Goal: Task Accomplishment & Management: Complete application form

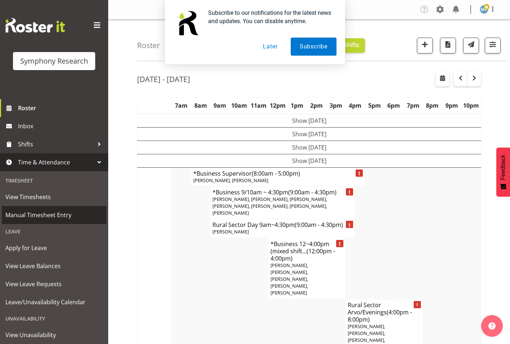
click at [47, 218] on span "Manual Timesheet Entry" at bounding box center [53, 214] width 97 height 11
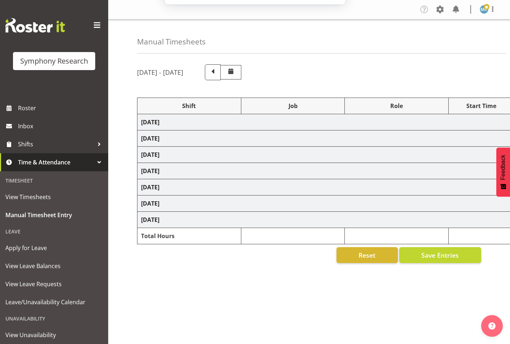
select select "26078"
select select "9426"
select select "47"
select select "48116"
select select "10632"
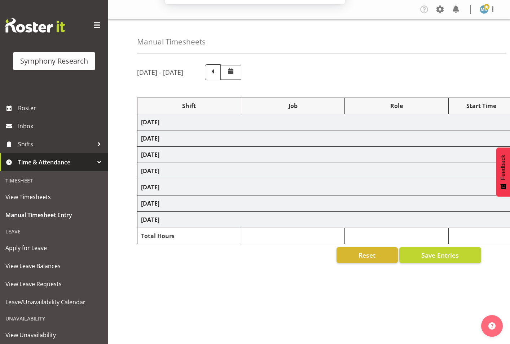
select select "47"
select select "26078"
select select "9426"
select select "47"
select select "26078"
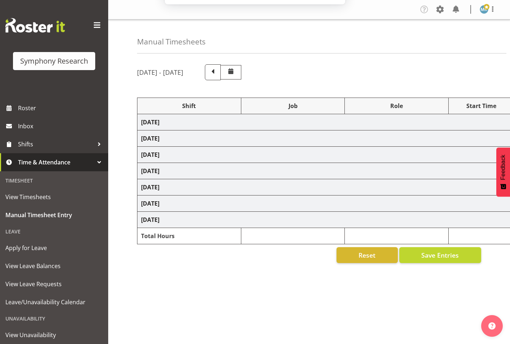
select select "10632"
select select "47"
select select "26078"
select select "9426"
select select "47"
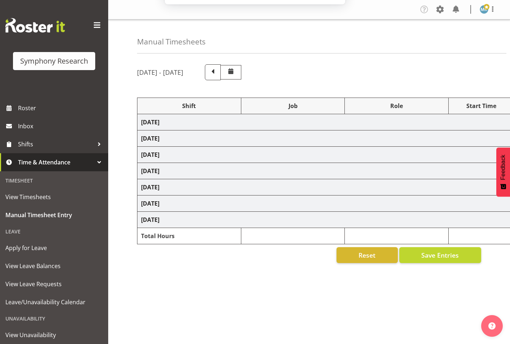
select select "26078"
select select "9426"
select select "47"
select select "26078"
select select "9426"
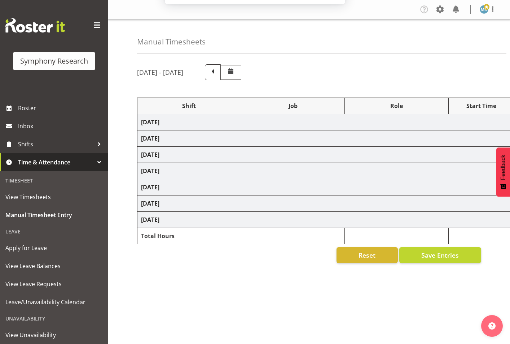
select select "47"
select select "26078"
select select "10575"
select select "47"
select select "26078"
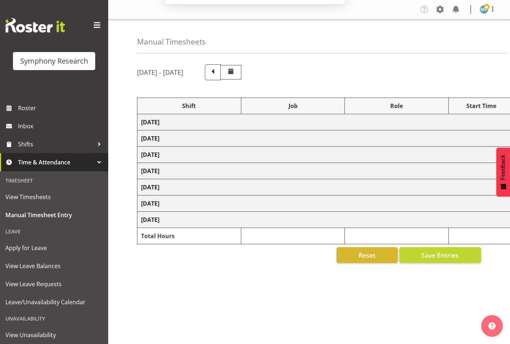
select select "9426"
select select "47"
select select "48116"
select select "10632"
select select "47"
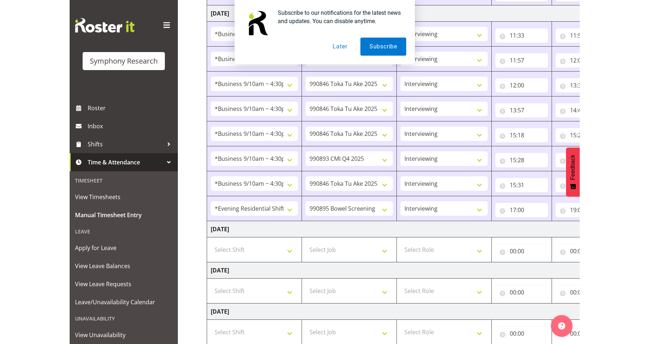
scroll to position [303, 0]
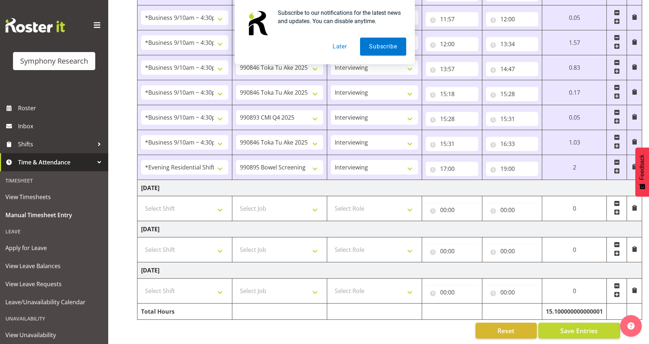
click at [510, 209] on span at bounding box center [617, 212] width 6 height 6
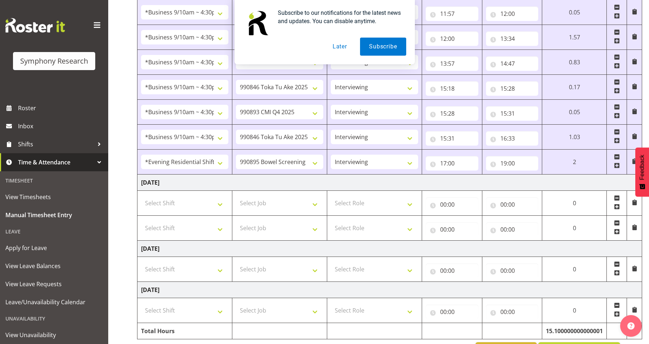
click at [510, 208] on span at bounding box center [617, 207] width 6 height 6
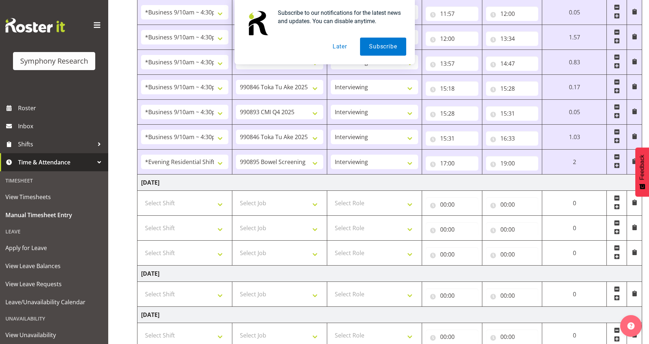
click at [510, 208] on span at bounding box center [617, 207] width 6 height 6
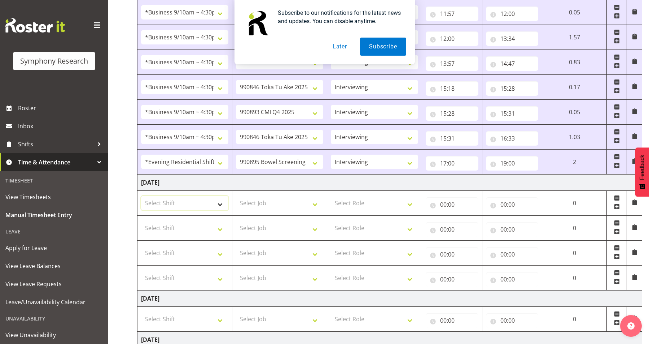
click at [202, 198] on select "Select Shift !!Weekend Residential (Roster IT Shift Label) *Business 9/10am ~ 4…" at bounding box center [184, 203] width 87 height 14
select select "26078"
click at [141, 196] on select "Select Shift !!Weekend Residential (Roster IT Shift Label) *Business 9/10am ~ 4…" at bounding box center [184, 203] width 87 height 14
click at [186, 231] on select "Select Shift !!Weekend Residential (Roster IT Shift Label) *Business 9/10am ~ 4…" at bounding box center [184, 227] width 87 height 14
select select "26078"
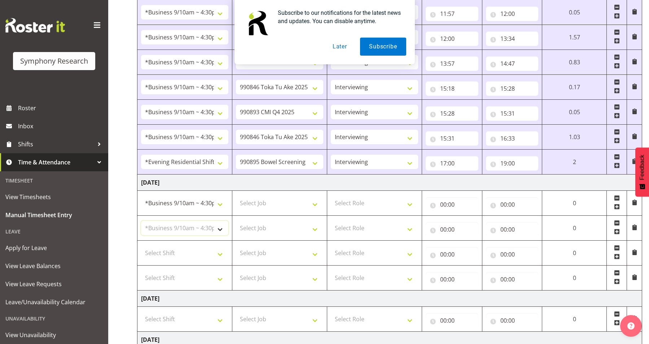
click at [141, 220] on select "Select Shift !!Weekend Residential (Roster IT Shift Label) *Business 9/10am ~ 4…" at bounding box center [184, 227] width 87 height 14
click at [195, 253] on select "Select Shift !!Weekend Residential (Roster IT Shift Label) *Business 9/10am ~ 4…" at bounding box center [184, 252] width 87 height 14
select select "26078"
click at [141, 245] on select "Select Shift !!Weekend Residential (Roster IT Shift Label) *Business 9/10am ~ 4…" at bounding box center [184, 252] width 87 height 14
click at [199, 286] on td "Select Shift !!Weekend Residential (Roster IT Shift Label) *Business 9/10am ~ 4…" at bounding box center [184, 277] width 95 height 25
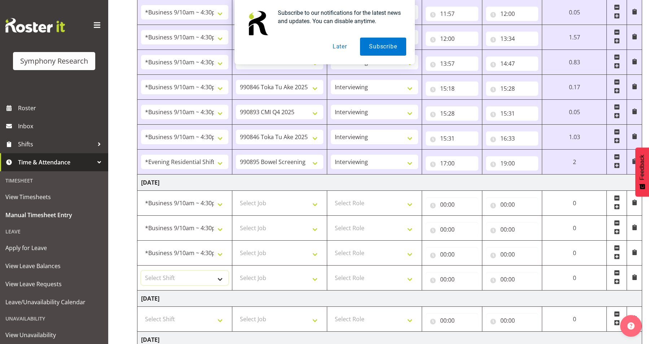
click at [199, 276] on select "Select Shift !!Weekend Residential (Roster IT Shift Label) *Business 9/10am ~ 4…" at bounding box center [184, 277] width 87 height 14
select select "26078"
click at [141, 270] on select "Select Shift !!Weekend Residential (Roster IT Shift Label) *Business 9/10am ~ 4…" at bounding box center [184, 277] width 87 height 14
click at [320, 201] on select "Select Job 550060 IF Admin 553492 World Poll Aus Wave 2 Main 2025 553493 World …" at bounding box center [279, 203] width 87 height 14
select select "10242"
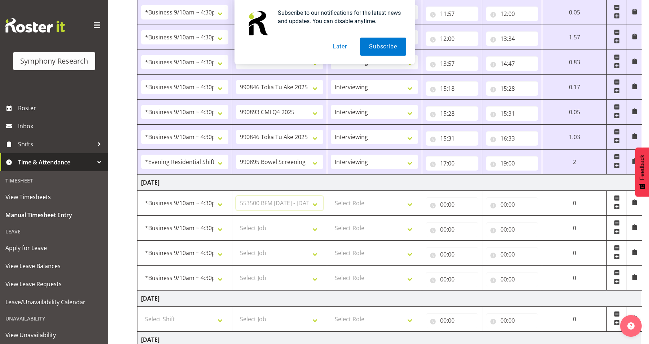
click at [236, 196] on select "Select Job 550060 IF Admin 553492 World Poll Aus Wave 2 Main 2025 553493 World …" at bounding box center [279, 203] width 87 height 14
click at [305, 228] on select "Select Job 550060 IF Admin 553492 World Poll Aus Wave 2 Main 2025 553493 World …" at bounding box center [279, 227] width 87 height 14
click at [236, 220] on select "Select Job 550060 IF Admin 553492 World Poll Aus Wave 2 Main 2025 553493 World …" at bounding box center [279, 227] width 87 height 14
click at [301, 228] on select "550060 IF Admin 553492 World Poll Aus Wave 2 Main 2025 553493 World Poll NZ Wav…" at bounding box center [279, 227] width 87 height 14
select select "10587"
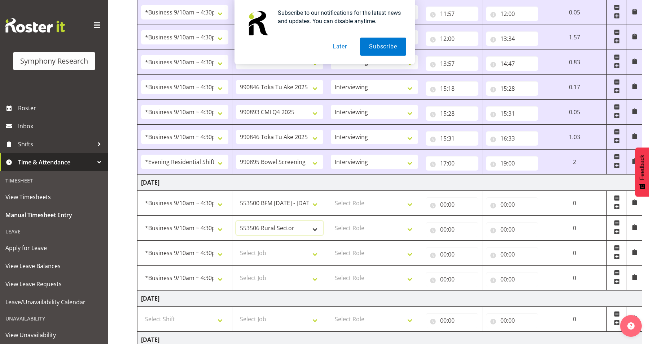
click at [236, 220] on select "550060 IF Admin 553492 World Poll Aus Wave 2 Main 2025 553493 World Poll NZ Wav…" at bounding box center [279, 227] width 87 height 14
click at [377, 207] on select "Select Role Supervisor Interviewing Briefing" at bounding box center [374, 203] width 87 height 14
select select "47"
click at [331, 196] on select "Select Role Supervisor Interviewing Briefing" at bounding box center [374, 203] width 87 height 14
click at [372, 230] on select "Select Role Supervisor Interviewing Briefing" at bounding box center [374, 227] width 87 height 14
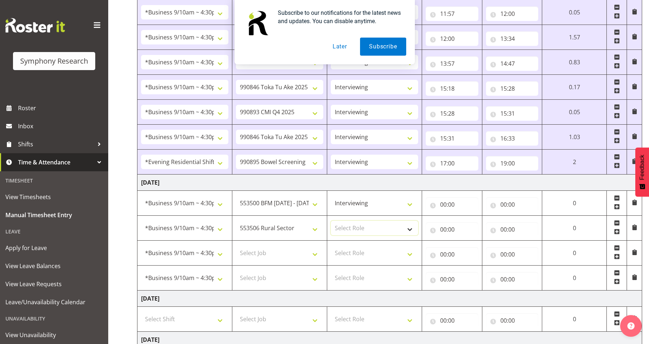
select select "47"
click at [331, 220] on select "Select Role Supervisor Interviewing Briefing" at bounding box center [374, 227] width 87 height 14
click at [372, 251] on select "Select Role Supervisor Interviewing Briefing" at bounding box center [374, 252] width 87 height 14
select select "47"
click at [331, 245] on select "Select Role Supervisor Interviewing Briefing" at bounding box center [374, 252] width 87 height 14
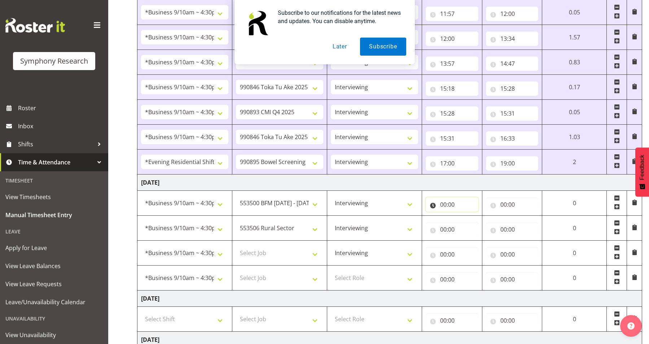
click at [454, 197] on input "00:00" at bounding box center [452, 204] width 53 height 14
click at [470, 224] on select "00 01 02 03 04 05 06 07 08 09 10 11 12 13 14 15 16 17 18 19 20 21 22 23" at bounding box center [475, 223] width 16 height 14
select select "11"
click at [483, 216] on select "00 01 02 03 04 05 06 07 08 09 10 11 12 13 14 15 16 17 18 19 20 21 22 23" at bounding box center [475, 223] width 16 height 14
type input "11:00"
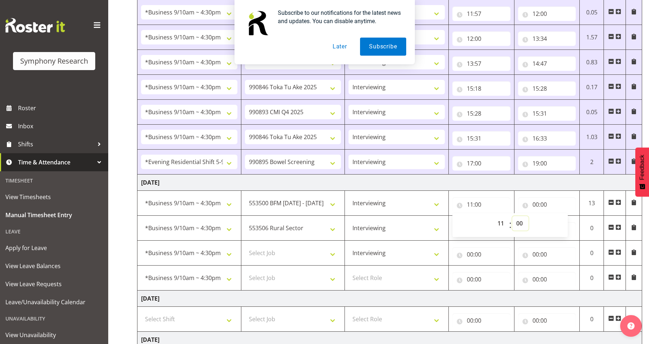
click at [510, 220] on select "00 01 02 03 04 05 06 07 08 09 10 11 12 13 14 15 16 17 18 19 20 21 22 23 24 25 2…" at bounding box center [520, 223] width 16 height 14
select select "32"
click at [510, 216] on select "00 01 02 03 04 05 06 07 08 09 10 11 12 13 14 15 16 17 18 19 20 21 22 23 24 25 2…" at bounding box center [520, 223] width 16 height 14
type input "11:32"
click at [510, 225] on select "00 01 02 03 04 05 06 07 08 09 10 11 12 13 14 15 16 17 18 19 20 21 22 23 24 25 2…" at bounding box center [520, 223] width 16 height 14
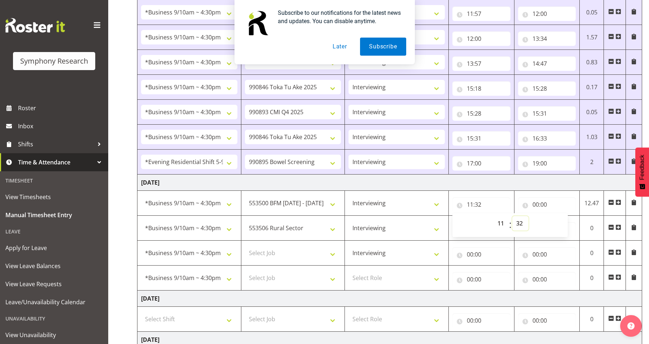
select select "30"
click at [510, 216] on select "00 01 02 03 04 05 06 07 08 09 10 11 12 13 14 15 16 17 18 19 20 21 22 23 24 25 2…" at bounding box center [520, 223] width 16 height 14
type input "11:30"
click at [510, 204] on input "00:00" at bounding box center [547, 204] width 58 height 14
click at [510, 226] on select "00 01 02 03 04 05 06 07 08 09 10 11 12 13 14 15 16 17 18 19 20 21 22 23" at bounding box center [567, 223] width 16 height 14
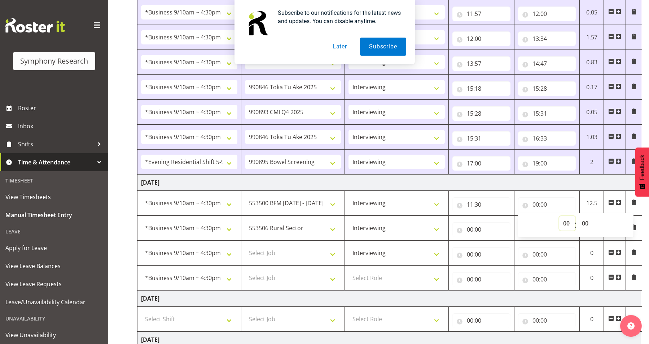
select select "11"
click at [510, 216] on select "00 01 02 03 04 05 06 07 08 09 10 11 12 13 14 15 16 17 18 19 20 21 22 23" at bounding box center [567, 223] width 16 height 14
type input "11:00"
click at [496, 206] on input "11:30" at bounding box center [481, 204] width 58 height 14
click at [510, 206] on input "11:00" at bounding box center [547, 204] width 58 height 14
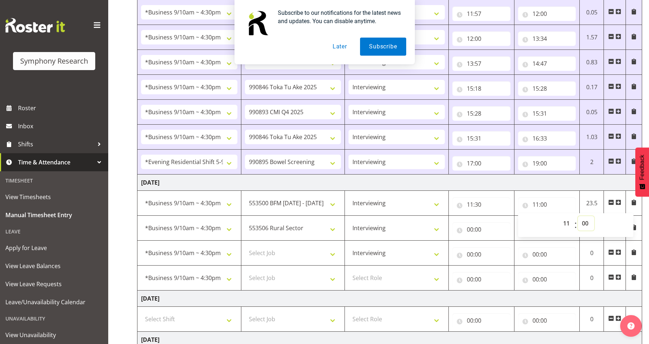
click at [510, 219] on select "00 01 02 03 04 05 06 07 08 09 10 11 12 13 14 15 16 17 18 19 20 21 22 23 24 25 2…" at bounding box center [586, 223] width 16 height 14
select select "41"
click at [510, 216] on select "00 01 02 03 04 05 06 07 08 09 10 11 12 13 14 15 16 17 18 19 20 21 22 23 24 25 2…" at bounding box center [586, 223] width 16 height 14
type input "11:41"
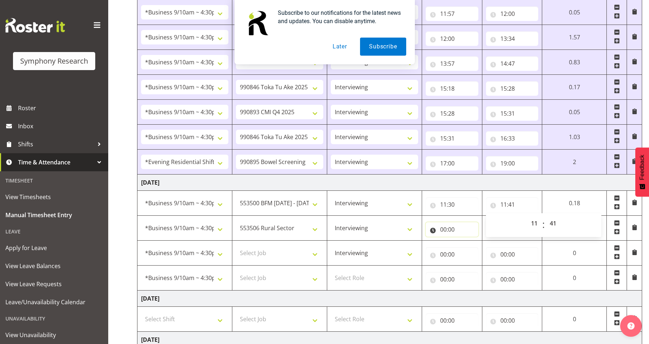
click at [458, 229] on input "00:00" at bounding box center [452, 229] width 53 height 14
click at [477, 249] on select "00 01 02 03 04 05 06 07 08 09 10 11 12 13 14 15 16 17 18 19 20 21 22 23" at bounding box center [475, 248] width 16 height 14
select select "11"
click at [483, 241] on select "00 01 02 03 04 05 06 07 08 09 10 11 12 13 14 15 16 17 18 19 20 21 22 23" at bounding box center [475, 248] width 16 height 14
type input "11:00"
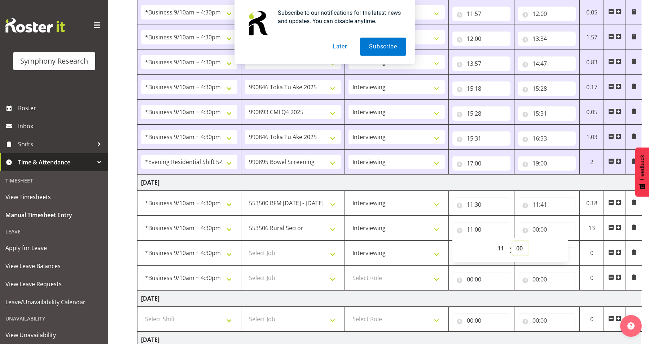
click at [510, 248] on select "00 01 02 03 04 05 06 07 08 09 10 11 12 13 14 15 16 17 18 19 20 21 22 23 24 25 2…" at bounding box center [520, 248] width 16 height 14
select select "41"
click at [510, 241] on select "00 01 02 03 04 05 06 07 08 09 10 11 12 13 14 15 16 17 18 19 20 21 22 23 24 25 2…" at bounding box center [520, 248] width 16 height 14
type input "11:41"
click at [510, 234] on input "00:00" at bounding box center [547, 229] width 58 height 14
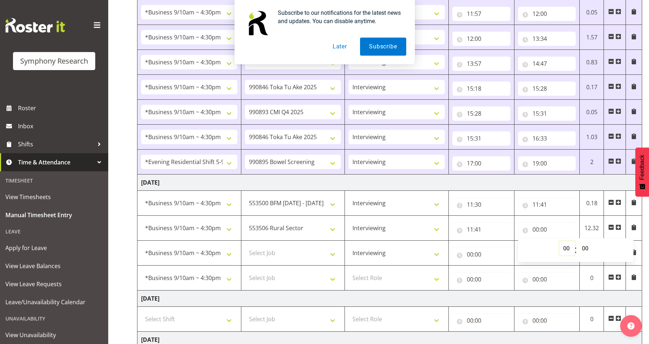
click at [510, 249] on select "00 01 02 03 04 05 06 07 08 09 10 11 12 13 14 15 16 17 18 19 20 21 22 23" at bounding box center [567, 248] width 16 height 14
select select "12"
click at [510, 241] on select "00 01 02 03 04 05 06 07 08 09 10 11 12 13 14 15 16 17 18 19 20 21 22 23" at bounding box center [567, 248] width 16 height 14
type input "12:00"
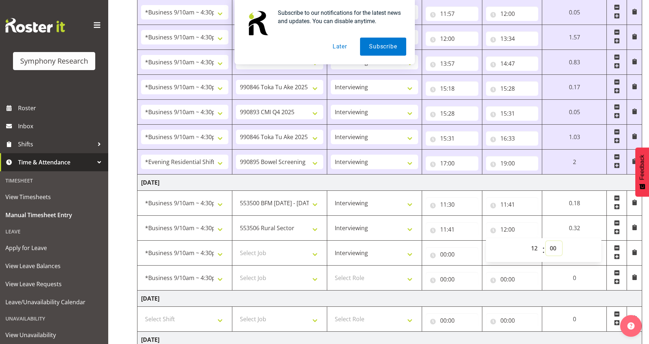
click at [510, 249] on select "00 01 02 03 04 05 06 07 08 09 10 11 12 13 14 15 16 17 18 19 20 21 22 23 24 25 2…" at bounding box center [554, 248] width 16 height 14
select select "10"
click at [510, 241] on select "00 01 02 03 04 05 06 07 08 09 10 11 12 13 14 15 16 17 18 19 20 21 22 23 24 25 2…" at bounding box center [554, 248] width 16 height 14
type input "12:10"
click at [443, 250] on input "00:00" at bounding box center [452, 254] width 53 height 14
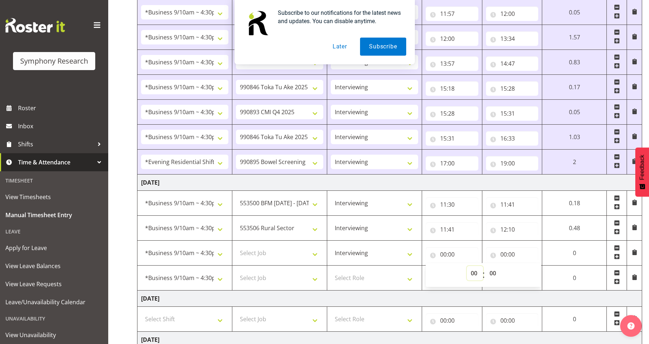
click at [478, 270] on select "00 01 02 03 04 05 06 07 08 09 10 11 12 13 14 15 16 17 18 19 20 21 22 23" at bounding box center [475, 273] width 16 height 14
select select "12"
click at [483, 266] on select "00 01 02 03 04 05 06 07 08 09 10 11 12 13 14 15 16 17 18 19 20 21 22 23" at bounding box center [475, 273] width 16 height 14
type input "12:00"
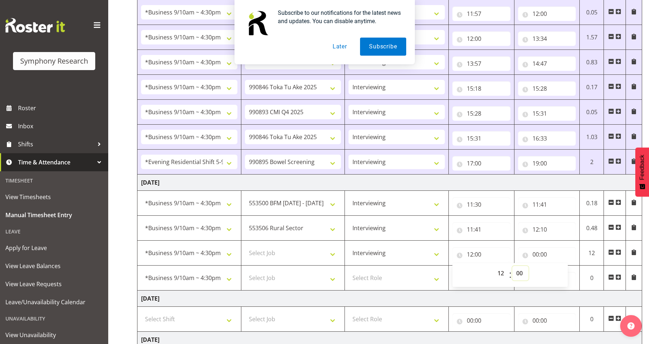
click at [510, 270] on select "00 01 02 03 04 05 06 07 08 09 10 11 12 13 14 15 16 17 18 19 20 21 22 23 24 25 2…" at bounding box center [520, 273] width 16 height 14
select select "10"
click at [510, 266] on select "00 01 02 03 04 05 06 07 08 09 10 11 12 13 14 15 16 17 18 19 20 21 22 23 24 25 2…" at bounding box center [520, 273] width 16 height 14
type input "12:10"
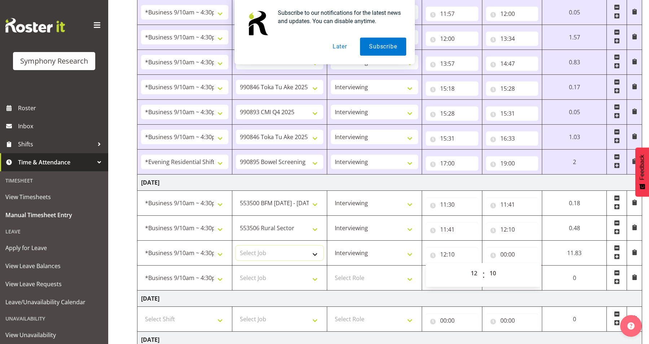
click at [298, 254] on select "Select Job 550060 IF Admin 553492 World Poll Aus Wave 2 Main 2025 553493 World …" at bounding box center [279, 252] width 87 height 14
select select "10575"
click at [236, 245] on select "Select Job 550060 IF Admin 553492 World Poll Aus Wave 2 Main 2025 553493 World …" at bounding box center [279, 252] width 87 height 14
click at [510, 281] on span at bounding box center [617, 281] width 6 height 6
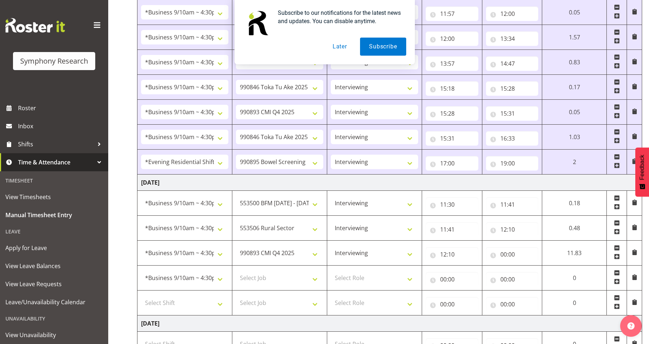
click at [510, 281] on span at bounding box center [617, 281] width 6 height 6
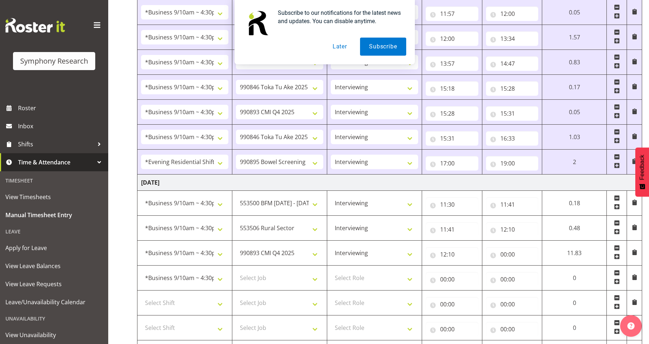
click at [510, 281] on span at bounding box center [617, 281] width 6 height 6
click at [503, 251] on input "00:00" at bounding box center [512, 254] width 53 height 14
click at [510, 274] on select "00 01 02 03 04 05 06 07 08 09 10 11 12 13 14 15 16 17 18 19 20 21 22 23" at bounding box center [535, 273] width 16 height 14
select select "12"
click at [510, 266] on select "00 01 02 03 04 05 06 07 08 09 10 11 12 13 14 15 16 17 18 19 20 21 22 23" at bounding box center [535, 273] width 16 height 14
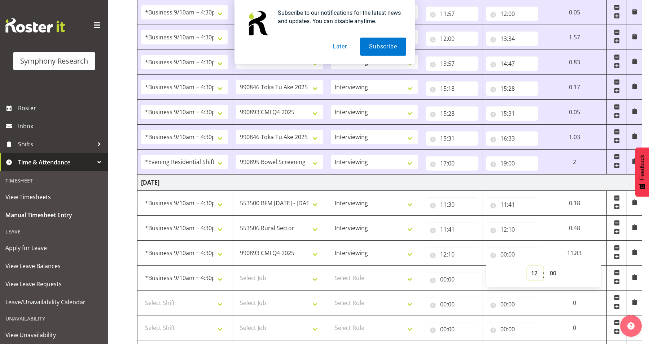
type input "12:00"
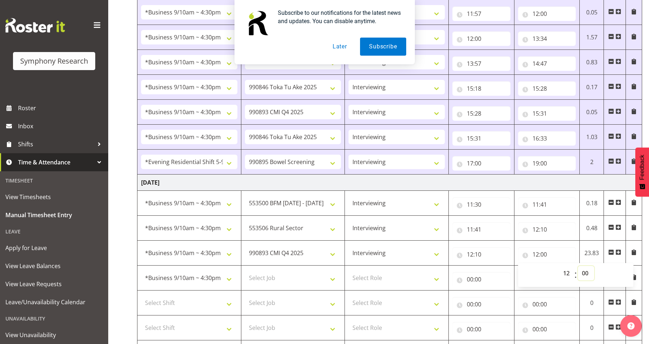
click at [510, 273] on select "00 01 02 03 04 05 06 07 08 09 10 11 12 13 14 15 16 17 18 19 20 21 22 23 24 25 2…" at bounding box center [586, 273] width 16 height 14
select select "12"
click at [510, 266] on select "00 01 02 03 04 05 06 07 08 09 10 11 12 13 14 15 16 17 18 19 20 21 22 23 24 25 2…" at bounding box center [586, 273] width 16 height 14
type input "12:12"
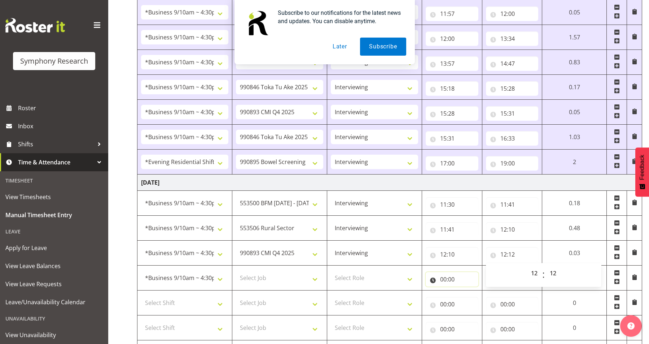
click at [446, 274] on input "00:00" at bounding box center [452, 279] width 53 height 14
click at [353, 277] on select "Select Role Supervisor Interviewing Briefing" at bounding box center [374, 277] width 87 height 14
select select "47"
click at [331, 270] on select "Select Role Supervisor Interviewing Briefing" at bounding box center [374, 277] width 87 height 14
click at [366, 299] on select "Select Role Supervisor Interviewing Briefing" at bounding box center [374, 302] width 87 height 14
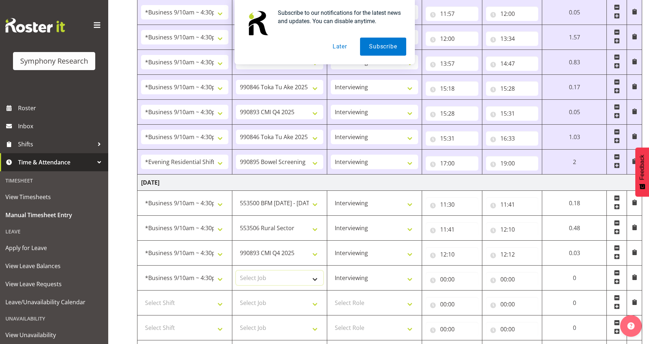
click at [304, 282] on select "Select Job 550060 IF Admin 553492 World Poll Aus Wave 2 Main 2025 553493 World …" at bounding box center [279, 277] width 87 height 14
select select "10632"
click at [236, 270] on select "Select Job 550060 IF Admin 553492 World Poll Aus Wave 2 Main 2025 553493 World …" at bounding box center [279, 277] width 87 height 14
click at [448, 280] on input "00:00" at bounding box center [452, 279] width 53 height 14
click at [467, 297] on select "00 01 02 03 04 05 06 07 08 09 10 11 12 13 14 15 16 17 18 19 20 21 22 23" at bounding box center [475, 297] width 16 height 14
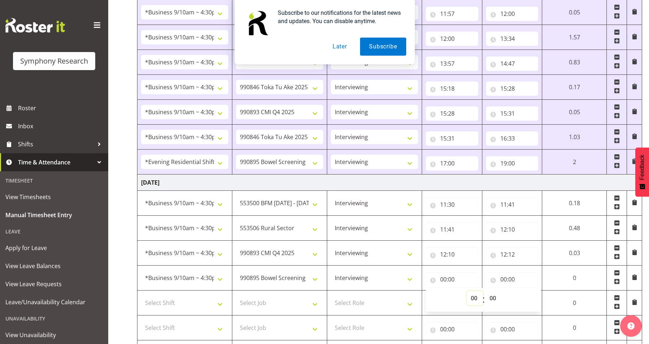
select select "12"
click at [483, 290] on select "00 01 02 03 04 05 06 07 08 09 10 11 12 13 14 15 16 17 18 19 20 21 22 23" at bounding box center [475, 297] width 16 height 14
type input "12:00"
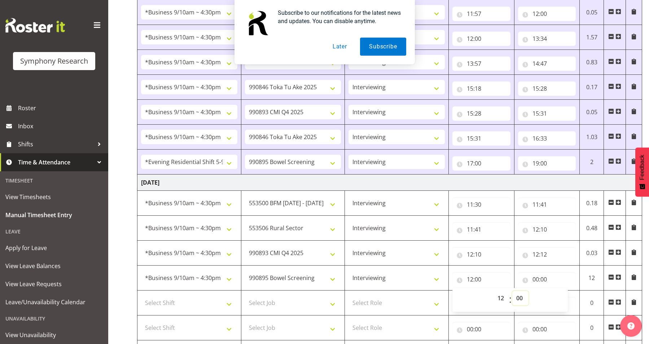
click at [510, 298] on select "00 01 02 03 04 05 06 07 08 09 10 11 12 13 14 15 16 17 18 19 20 21 22 23 24 25 2…" at bounding box center [520, 297] width 16 height 14
select select "12"
click at [510, 290] on select "00 01 02 03 04 05 06 07 08 09 10 11 12 13 14 15 16 17 18 19 20 21 22 23 24 25 2…" at bounding box center [520, 297] width 16 height 14
type input "12:12"
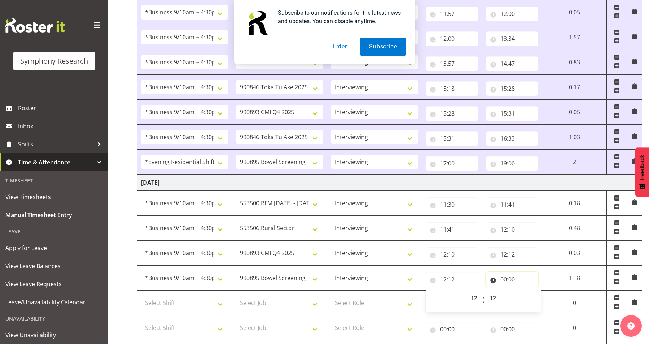
click at [510, 274] on input "00:00" at bounding box center [512, 279] width 53 height 14
click at [510, 301] on select "00 01 02 03 04 05 06 07 08 09 10 11 12 13 14 15 16 17 18 19 20 21 22 23" at bounding box center [535, 297] width 16 height 14
select select "12"
click at [510, 290] on select "00 01 02 03 04 05 06 07 08 09 10 11 12 13 14 15 16 17 18 19 20 21 22 23" at bounding box center [535, 297] width 16 height 14
type input "12:00"
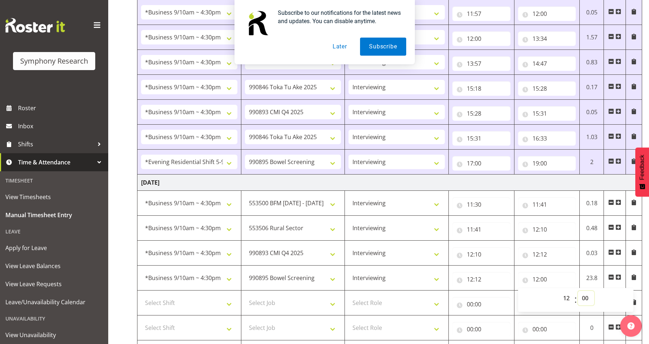
click at [510, 297] on select "00 01 02 03 04 05 06 07 08 09 10 11 12 13 14 15 16 17 18 19 20 21 22 23 24 25 2…" at bounding box center [586, 297] width 16 height 14
select select "39"
click at [510, 290] on select "00 01 02 03 04 05 06 07 08 09 10 11 12 13 14 15 16 17 18 19 20 21 22 23 24 25 2…" at bounding box center [586, 297] width 16 height 14
type input "12:39"
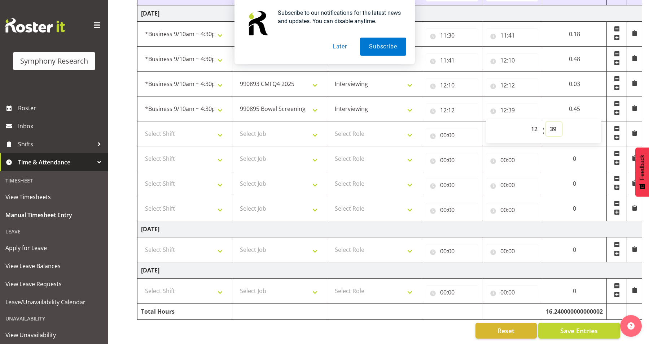
scroll to position [478, 0]
click at [510, 209] on span at bounding box center [617, 212] width 6 height 6
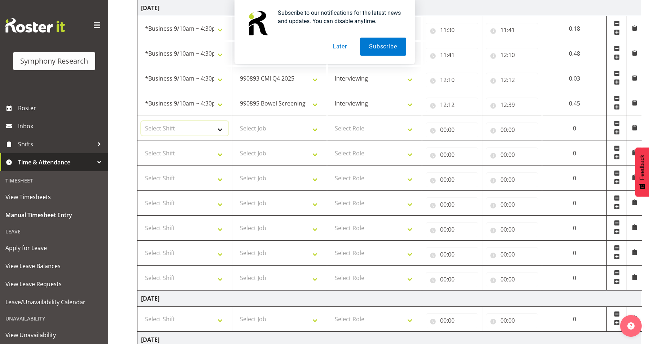
click at [222, 129] on select "Select Shift !!Weekend Residential (Roster IT Shift Label) *Business 9/10am ~ 4…" at bounding box center [184, 128] width 87 height 14
select select "26078"
click at [141, 121] on select "Select Shift !!Weekend Residential (Roster IT Shift Label) *Business 9/10am ~ 4…" at bounding box center [184, 128] width 87 height 14
click at [211, 154] on select "Select Shift !!Weekend Residential (Roster IT Shift Label) *Business 9/10am ~ 4…" at bounding box center [184, 153] width 87 height 14
select select "26078"
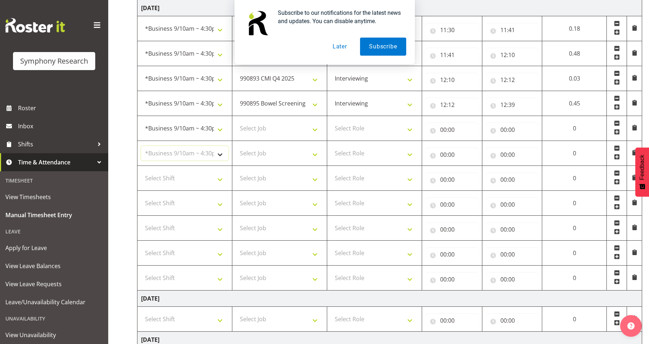
click at [141, 146] on select "Select Shift !!Weekend Residential (Roster IT Shift Label) *Business 9/10am ~ 4…" at bounding box center [184, 153] width 87 height 14
click at [213, 174] on select "Select Shift !!Weekend Residential (Roster IT Shift Label) *Business 9/10am ~ 4…" at bounding box center [184, 178] width 87 height 14
select select "26078"
click at [141, 171] on select "Select Shift !!Weekend Residential (Roster IT Shift Label) *Business 9/10am ~ 4…" at bounding box center [184, 178] width 87 height 14
click at [210, 203] on select "Select Shift !!Weekend Residential (Roster IT Shift Label) *Business 9/10am ~ 4…" at bounding box center [184, 203] width 87 height 14
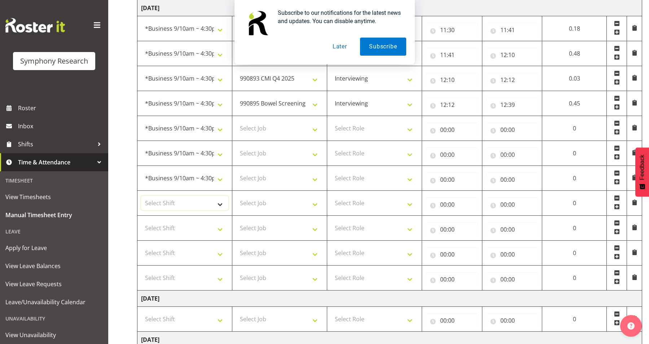
select select "26078"
click at [141, 196] on select "Select Shift !!Weekend Residential (Roster IT Shift Label) *Business 9/10am ~ 4…" at bounding box center [184, 203] width 87 height 14
click at [461, 133] on input "00:00" at bounding box center [452, 129] width 53 height 14
click at [472, 150] on select "00 01 02 03 04 05 06 07 08 09 10 11 12 13 14 15 16 17 18 19 20 21 22 23" at bounding box center [475, 148] width 16 height 14
select select "12"
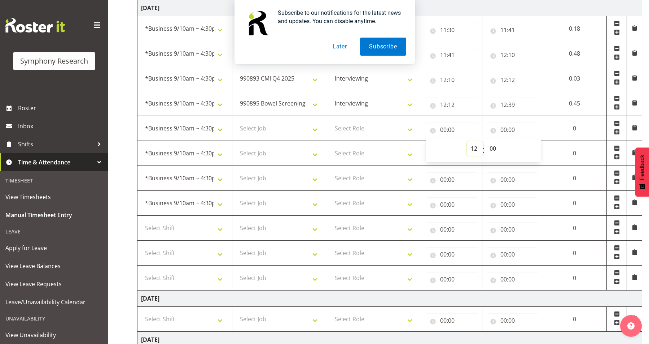
click at [467, 141] on select "00 01 02 03 04 05 06 07 08 09 10 11 12 13 14 15 16 17 18 19 20 21 22 23" at bounding box center [475, 148] width 16 height 14
type input "12:00"
click at [496, 147] on select "00 01 02 03 04 05 06 07 08 09 10 11 12 13 14 15 16 17 18 19 20 21 22 23 24 25 2…" at bounding box center [494, 148] width 16 height 14
select select "39"
click at [486, 141] on select "00 01 02 03 04 05 06 07 08 09 10 11 12 13 14 15 16 17 18 19 20 21 22 23 24 25 2…" at bounding box center [494, 148] width 16 height 14
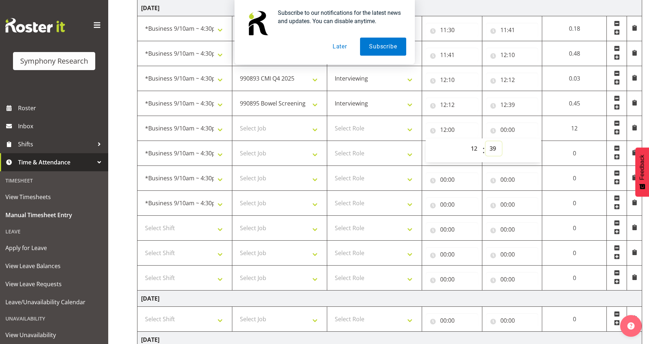
type input "12:39"
click at [510, 133] on input "00:00" at bounding box center [512, 129] width 53 height 14
click at [510, 149] on select "00 01 02 03 04 05 06 07 08 09 10 11 12 13 14 15 16 17 18 19 20 21 22 23" at bounding box center [535, 148] width 16 height 14
select select "13"
click at [510, 141] on select "00 01 02 03 04 05 06 07 08 09 10 11 12 13 14 15 16 17 18 19 20 21 22 23" at bounding box center [535, 148] width 16 height 14
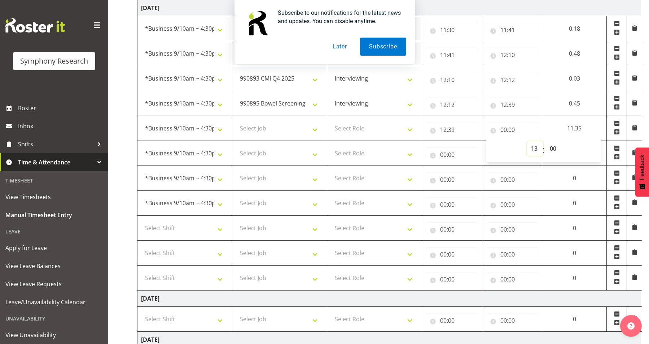
type input "13:00"
click at [510, 131] on input "13:00" at bounding box center [512, 129] width 53 height 14
click at [510, 122] on input "13:00" at bounding box center [512, 129] width 53 height 14
click at [510, 152] on select "00 01 02 03 04 05 06 07 08 09 10 11 12 13 14 15 16 17 18 19 20 21 22 23 24 25 2…" at bounding box center [554, 148] width 16 height 14
select select "3"
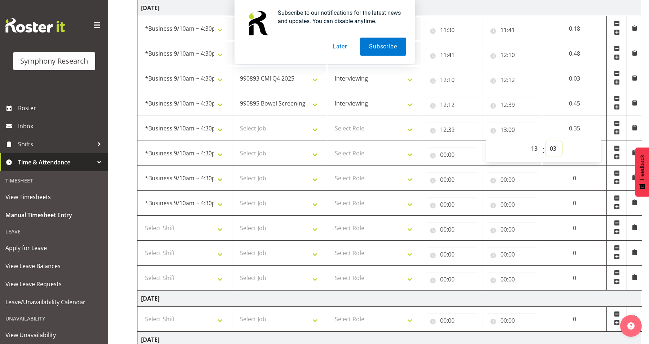
click at [510, 141] on select "00 01 02 03 04 05 06 07 08 09 10 11 12 13 14 15 16 17 18 19 20 21 22 23 24 25 2…" at bounding box center [554, 148] width 16 height 14
type input "13:03"
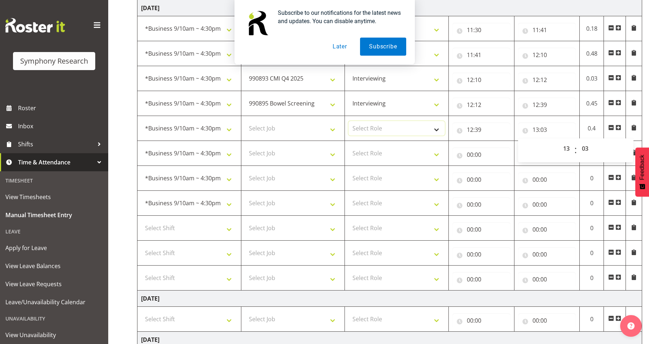
click at [405, 131] on select "Select Role Supervisor Interviewing Briefing" at bounding box center [397, 128] width 96 height 14
select select "47"
click at [349, 121] on select "Select Role Supervisor Interviewing Briefing" at bounding box center [397, 128] width 96 height 14
click at [318, 131] on select "Select Job 550060 IF Admin 553492 World Poll Aus Wave 2 Main 2025 553493 World …" at bounding box center [293, 128] width 96 height 14
select select "743"
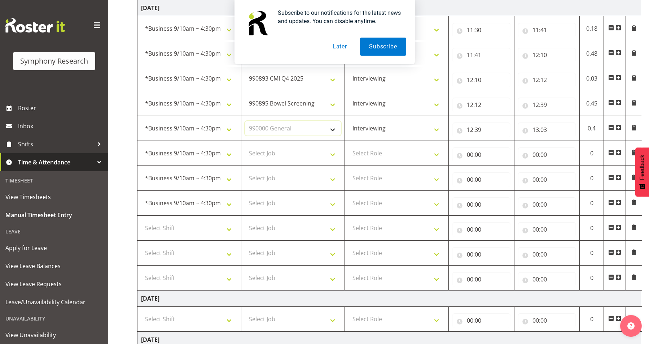
click at [245, 121] on select "Select Job 550060 IF Admin 553492 World Poll Aus Wave 2 Main 2025 553493 World …" at bounding box center [293, 128] width 96 height 14
click at [510, 130] on span at bounding box center [619, 127] width 6 height 6
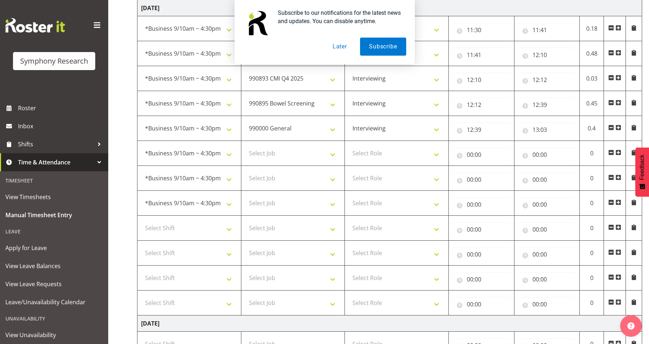
click at [510, 129] on span at bounding box center [634, 127] width 6 height 6
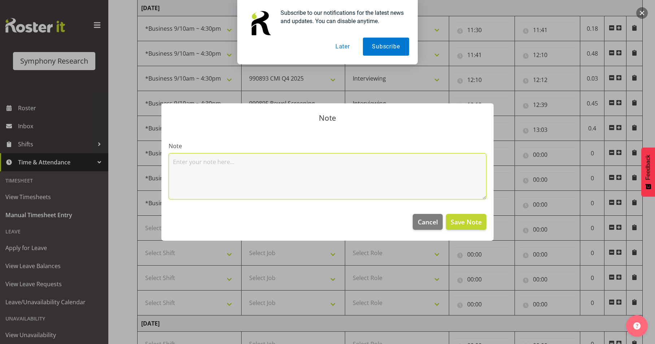
click at [365, 181] on textarea at bounding box center [328, 176] width 318 height 46
type textarea "chasing up staff"
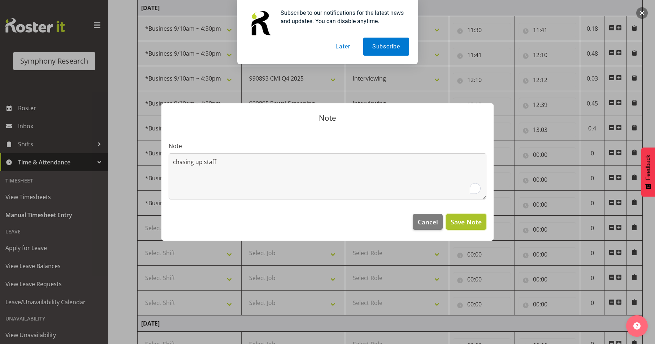
click at [467, 226] on span "Save Note" at bounding box center [465, 221] width 31 height 9
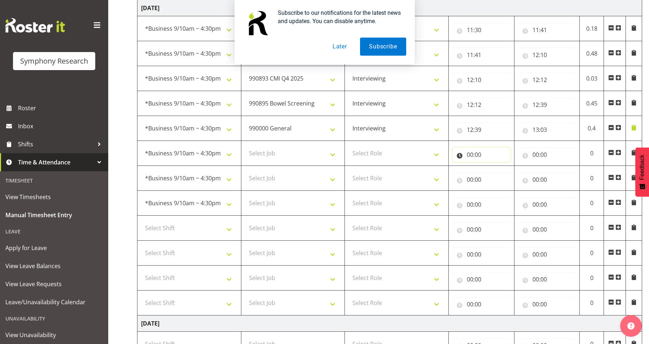
click at [466, 152] on input "00:00" at bounding box center [481, 154] width 58 height 14
click at [504, 175] on select "00 01 02 03 04 05 06 07 08 09 10 11 12 13 14 15 16 17 18 19 20 21 22 23" at bounding box center [502, 173] width 16 height 14
select select "13"
click at [494, 166] on select "00 01 02 03 04 05 06 07 08 09 10 11 12 13 14 15 16 17 18 19 20 21 22 23" at bounding box center [502, 173] width 16 height 14
type input "13:00"
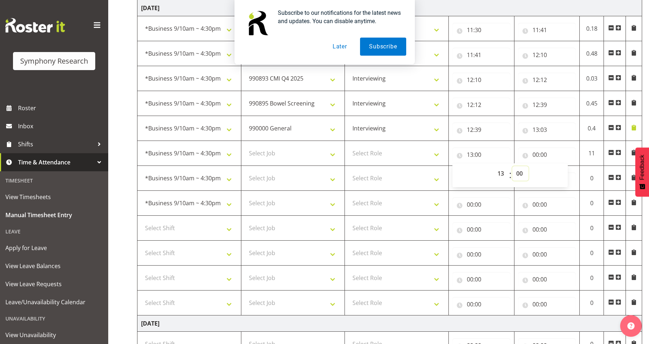
click at [510, 174] on select "00 01 02 03 04 05 06 07 08 09 10 11 12 13 14 15 16 17 18 19 20 21 22 23 24 25 2…" at bounding box center [520, 173] width 16 height 14
select select "3"
click at [510, 166] on select "00 01 02 03 04 05 06 07 08 09 10 11 12 13 14 15 16 17 18 19 20 21 22 23 24 25 2…" at bounding box center [520, 173] width 16 height 14
type input "13:03"
click at [510, 154] on input "00:00" at bounding box center [547, 154] width 58 height 14
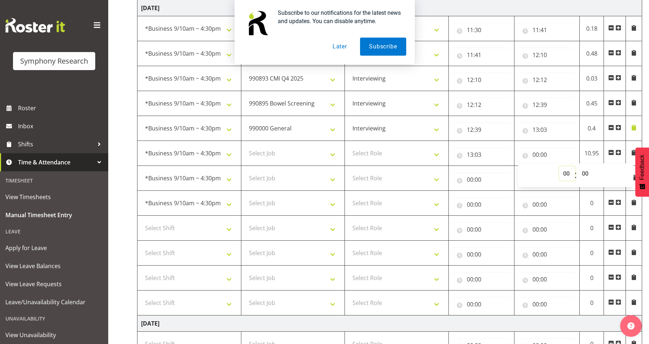
click at [510, 172] on select "00 01 02 03 04 05 06 07 08 09 10 11 12 13 14 15 16 17 18 19 20 21 22 23" at bounding box center [567, 173] width 16 height 14
select select "13"
click at [510, 166] on select "00 01 02 03 04 05 06 07 08 09 10 11 12 13 14 15 16 17 18 19 20 21 22 23" at bounding box center [567, 173] width 16 height 14
type input "13:00"
click at [510, 172] on select "00 01 02 03 04 05 06 07 08 09 10 11 12 13 14 15 16 17 18 19 20 21 22 23 24 25 2…" at bounding box center [586, 173] width 16 height 14
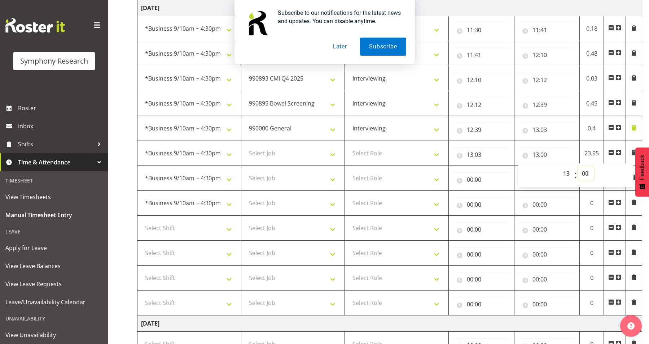
select select "14"
click at [510, 166] on select "00 01 02 03 04 05 06 07 08 09 10 11 12 13 14 15 16 17 18 19 20 21 22 23 24 25 2…" at bounding box center [586, 173] width 16 height 14
type input "13:14"
click at [475, 184] on input "00:00" at bounding box center [481, 179] width 58 height 14
click at [504, 197] on select "00 01 02 03 04 05 06 07 08 09 10 11 12 13 14 15 16 17 18 19 20 21 22 23" at bounding box center [502, 198] width 16 height 14
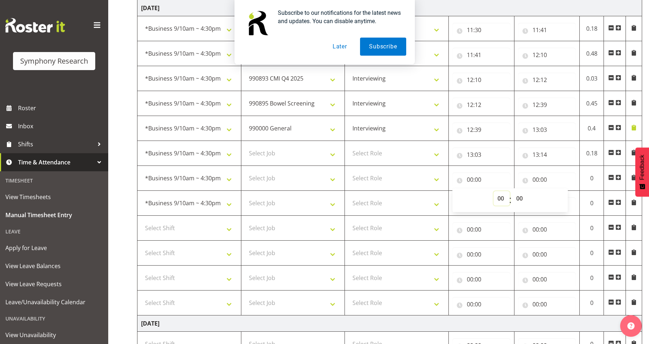
select select "13"
click at [494, 191] on select "00 01 02 03 04 05 06 07 08 09 10 11 12 13 14 15 16 17 18 19 20 21 22 23" at bounding box center [502, 198] width 16 height 14
type input "13:00"
click at [510, 198] on select "00 01 02 03 04 05 06 07 08 09 10 11 12 13 14 15 16 17 18 19 20 21 22 23 24 25 2…" at bounding box center [520, 198] width 16 height 14
select select "14"
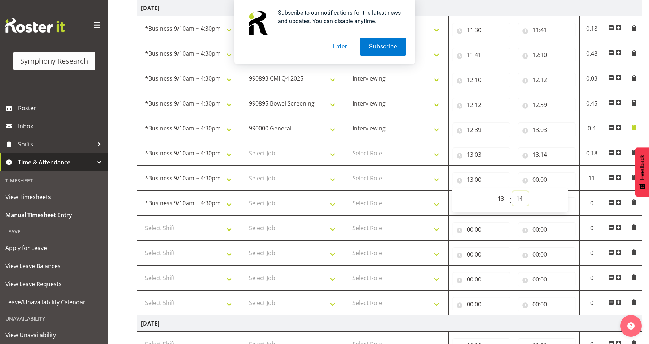
click at [510, 191] on select "00 01 02 03 04 05 06 07 08 09 10 11 12 13 14 15 16 17 18 19 20 21 22 23 24 25 2…" at bounding box center [520, 198] width 16 height 14
type input "13:14"
click at [277, 154] on select "Select Job 550060 IF Admin 553492 World Poll Aus Wave 2 Main 2025 553493 World …" at bounding box center [293, 153] width 96 height 14
select select "10632"
click at [245, 146] on select "Select Job 550060 IF Admin 553492 World Poll Aus Wave 2 Main 2025 553493 World …" at bounding box center [293, 153] width 96 height 14
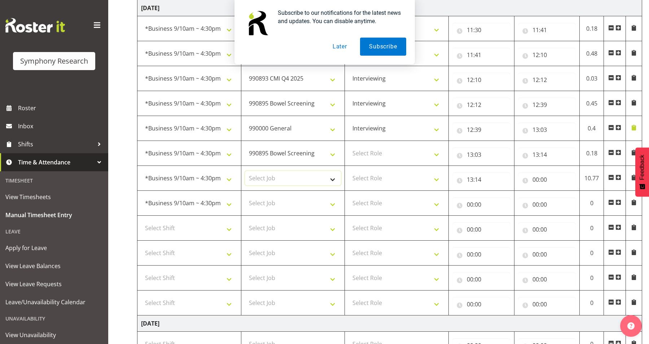
click at [312, 177] on select "Select Job 550060 IF Admin 553492 World Poll Aus Wave 2 Main 2025 553493 World …" at bounding box center [293, 178] width 96 height 14
select select "10575"
click at [245, 171] on select "Select Job 550060 IF Admin 553492 World Poll Aus Wave 2 Main 2025 553493 World …" at bounding box center [293, 178] width 96 height 14
click at [486, 202] on input "00:00" at bounding box center [481, 204] width 58 height 14
click at [510, 179] on input "00:00" at bounding box center [547, 179] width 58 height 14
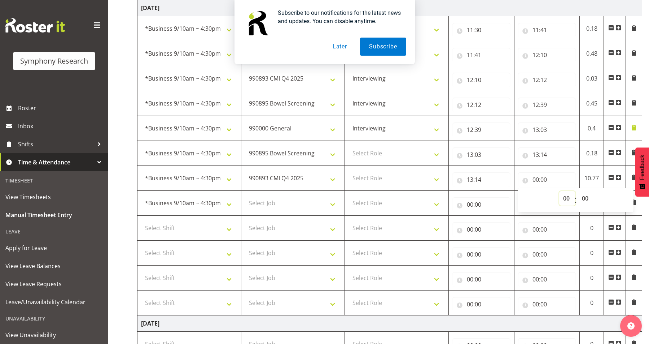
drag, startPoint x: 572, startPoint y: 193, endPoint x: 567, endPoint y: 194, distance: 5.2
click at [510, 193] on select "00 01 02 03 04 05 06 07 08 09 10 11 12 13 14 15 16 17 18 19 20 21 22 23" at bounding box center [567, 198] width 16 height 14
select select "13"
click at [510, 191] on select "00 01 02 03 04 05 06 07 08 09 10 11 12 13 14 15 16 17 18 19 20 21 22 23" at bounding box center [567, 198] width 16 height 14
type input "13:00"
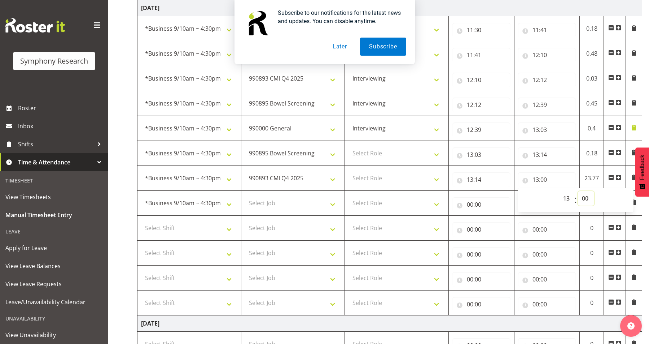
click at [510, 196] on select "00 01 02 03 04 05 06 07 08 09 10 11 12 13 14 15 16 17 18 19 20 21 22 23 24 25 2…" at bounding box center [586, 198] width 16 height 14
select select "17"
click at [510, 191] on select "00 01 02 03 04 05 06 07 08 09 10 11 12 13 14 15 16 17 18 19 20 21 22 23 24 25 2…" at bounding box center [586, 198] width 16 height 14
type input "13:17"
click at [384, 179] on select "Select Role Supervisor Interviewing Briefing" at bounding box center [397, 178] width 96 height 14
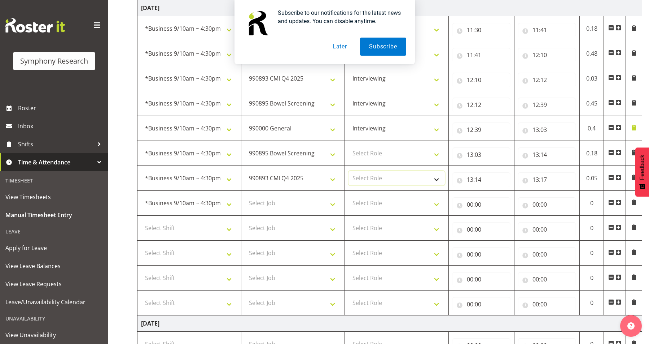
select select "47"
click at [349, 171] on select "Select Role Supervisor Interviewing Briefing" at bounding box center [397, 178] width 96 height 14
click at [412, 145] on td "Select Role Supervisor Interviewing Briefing" at bounding box center [397, 153] width 104 height 25
click at [419, 149] on select "Select Role Supervisor Interviewing Briefing" at bounding box center [397, 153] width 96 height 14
select select "47"
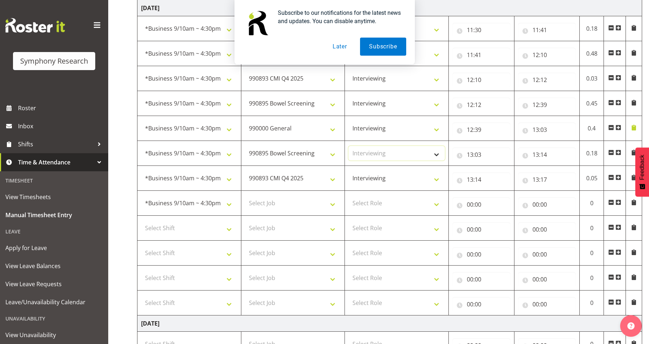
click at [349, 146] on select "Select Role Supervisor Interviewing Briefing" at bounding box center [397, 153] width 96 height 14
click at [415, 133] on select "Supervisor Interviewing Briefing" at bounding box center [397, 128] width 96 height 14
select select "45"
click at [349, 121] on select "Supervisor Interviewing Briefing" at bounding box center [397, 128] width 96 height 14
click at [290, 205] on select "Select Job 550060 IF Admin 553492 World Poll Aus Wave 2 Main 2025 553493 World …" at bounding box center [293, 203] width 96 height 14
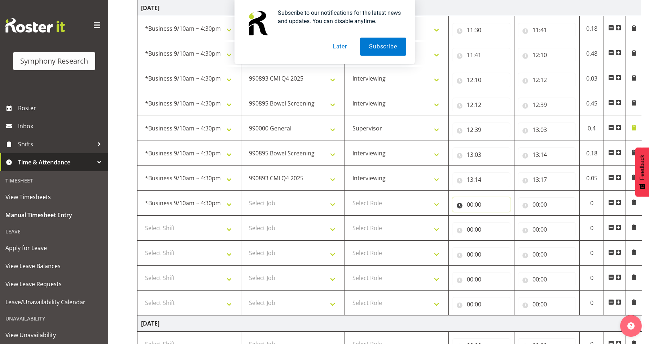
click at [498, 209] on input "00:00" at bounding box center [481, 204] width 58 height 14
click at [504, 222] on select "00 01 02 03 04 05 06 07 08 09 10 11 12 13 14 15 16 17 18 19 20 21 22 23" at bounding box center [502, 223] width 16 height 14
select select "13"
click at [494, 216] on select "00 01 02 03 04 05 06 07 08 09 10 11 12 13 14 15 16 17 18 19 20 21 22 23" at bounding box center [502, 223] width 16 height 14
type input "13:00"
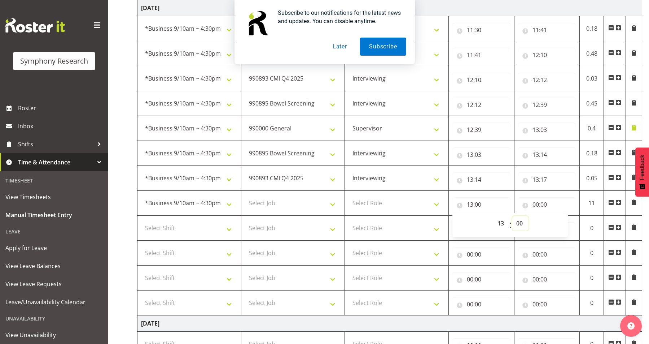
click at [510, 222] on select "00 01 02 03 04 05 06 07 08 09 10 11 12 13 14 15 16 17 18 19 20 21 22 23 24 25 2…" at bounding box center [520, 223] width 16 height 14
select select "17"
click at [510, 216] on select "00 01 02 03 04 05 06 07 08 09 10 11 12 13 14 15 16 17 18 19 20 21 22 23 24 25 2…" at bounding box center [520, 223] width 16 height 14
type input "13:17"
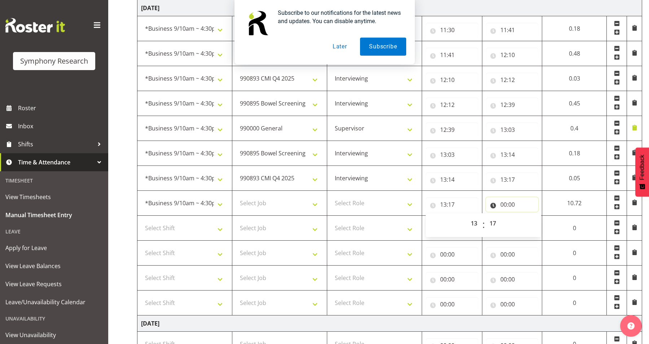
click at [510, 205] on input "00:00" at bounding box center [512, 204] width 53 height 14
click at [510, 226] on select "00 01 02 03 04 05 06 07 08 09 10 11 12 13 14 15 16 17 18 19 20 21 22 23" at bounding box center [535, 223] width 16 height 14
select select "13"
click at [510, 216] on select "00 01 02 03 04 05 06 07 08 09 10 11 12 13 14 15 16 17 18 19 20 21 22 23" at bounding box center [535, 223] width 16 height 14
type input "13:00"
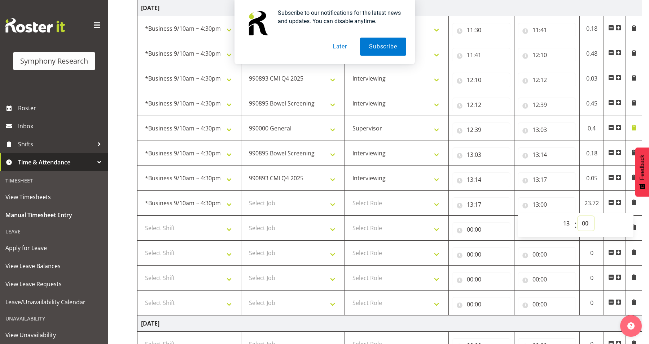
click at [510, 221] on select "00 01 02 03 04 05 06 07 08 09 10 11 12 13 14 15 16 17 18 19 20 21 22 23 24 25 2…" at bounding box center [586, 223] width 16 height 14
select select "27"
click at [510, 216] on select "00 01 02 03 04 05 06 07 08 09 10 11 12 13 14 15 16 17 18 19 20 21 22 23 24 25 2…" at bounding box center [586, 223] width 16 height 14
type input "13:27"
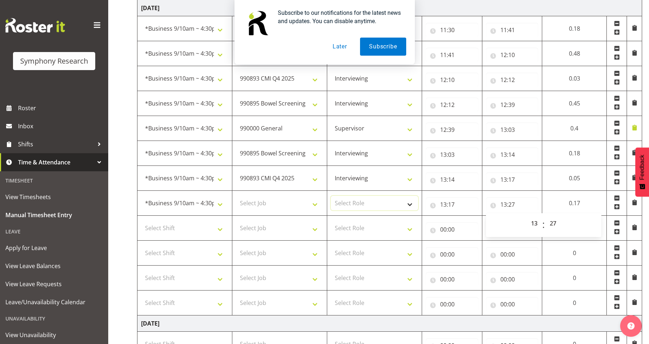
click at [348, 198] on select "Select Role Supervisor Interviewing Briefing" at bounding box center [374, 203] width 87 height 14
select select "47"
click at [331, 196] on select "Select Role Supervisor Interviewing Briefing" at bounding box center [374, 203] width 87 height 14
click at [268, 205] on select "Select Job 550060 IF Admin 553492 World Poll Aus Wave 2 Main 2025 553493 World …" at bounding box center [279, 203] width 87 height 14
click at [288, 207] on select "Select Job 550060 IF Admin 553492 World Poll Aus Wave 2 Main 2025 553493 World …" at bounding box center [279, 203] width 87 height 14
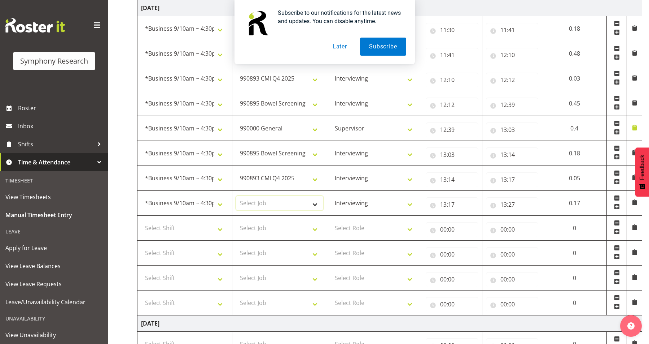
select select "10632"
click at [236, 196] on select "Select Job 550060 IF Admin 553492 World Poll Aus Wave 2 Main 2025 553493 World …" at bounding box center [279, 203] width 87 height 14
click at [207, 234] on select "Select Shift !!Weekend Residential (Roster IT Shift Label) *Business 9/10am ~ 4…" at bounding box center [184, 227] width 87 height 14
select select "26078"
click at [141, 220] on select "Select Shift !!Weekend Residential (Roster IT Shift Label) *Business 9/10am ~ 4…" at bounding box center [184, 227] width 87 height 14
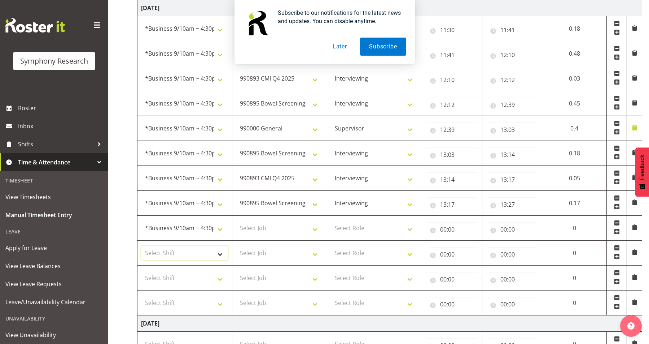
click at [211, 255] on select "Select Shift !!Weekend Residential (Roster IT Shift Label) *Business 9/10am ~ 4…" at bounding box center [184, 252] width 87 height 14
select select "26078"
click at [141, 245] on select "Select Shift !!Weekend Residential (Roster IT Shift Label) *Business 9/10am ~ 4…" at bounding box center [184, 252] width 87 height 14
click at [196, 287] on td "Select Shift !!Weekend Residential (Roster IT Shift Label) *Business 9/10am ~ 4…" at bounding box center [184, 277] width 95 height 25
click at [197, 273] on select "Select Shift !!Weekend Residential (Roster IT Shift Label) *Business 9/10am ~ 4…" at bounding box center [184, 277] width 87 height 14
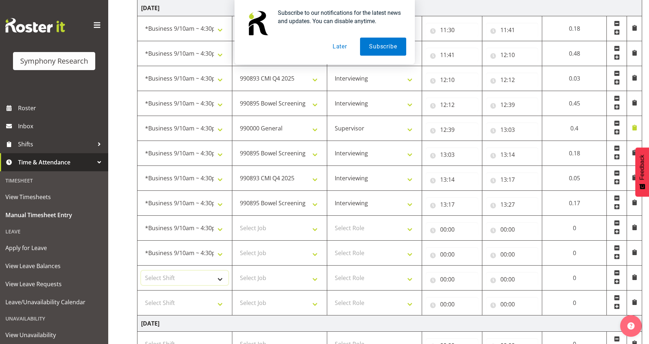
select select "26078"
click at [141, 270] on select "Select Shift !!Weekend Residential (Roster IT Shift Label) *Business 9/10am ~ 4…" at bounding box center [184, 277] width 87 height 14
click at [189, 303] on select "Select Shift !!Weekend Residential (Roster IT Shift Label) *Business 9/10am ~ 4…" at bounding box center [184, 302] width 87 height 14
select select "26078"
click at [141, 295] on select "Select Shift !!Weekend Residential (Roster IT Shift Label) *Business 9/10am ~ 4…" at bounding box center [184, 302] width 87 height 14
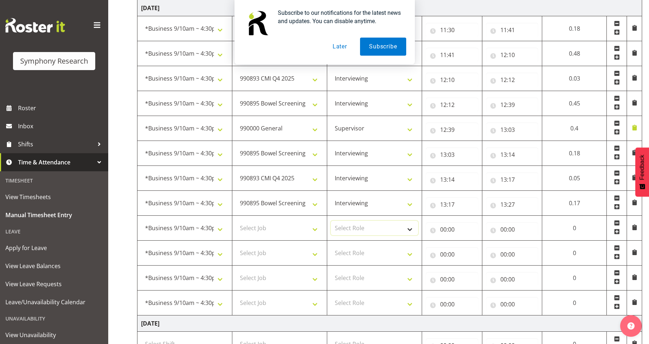
click at [370, 233] on select "Select Role Supervisor Interviewing Briefing" at bounding box center [374, 227] width 87 height 14
select select "47"
click at [331, 220] on select "Select Role Supervisor Interviewing Briefing" at bounding box center [374, 227] width 87 height 14
click at [375, 253] on select "Select Role Supervisor Interviewing Briefing" at bounding box center [374, 252] width 87 height 14
select select "47"
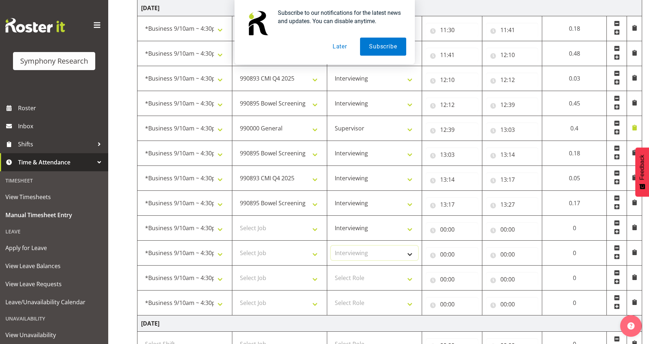
click at [331, 245] on select "Select Role Supervisor Interviewing Briefing" at bounding box center [374, 252] width 87 height 14
click at [376, 282] on select "Select Role Supervisor Interviewing Briefing" at bounding box center [374, 277] width 87 height 14
select select "47"
click at [331, 270] on select "Select Role Supervisor Interviewing Briefing" at bounding box center [374, 277] width 87 height 14
click at [375, 299] on select "Select Role Supervisor Interviewing Briefing" at bounding box center [374, 302] width 87 height 14
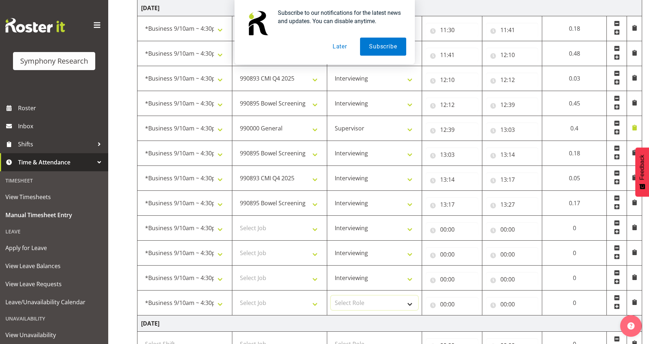
select select "47"
click at [331, 295] on select "Select Role Supervisor Interviewing Briefing" at bounding box center [374, 302] width 87 height 14
click at [456, 225] on input "00:00" at bounding box center [452, 229] width 53 height 14
click at [287, 234] on select "Select Job 550060 IF Admin 553492 World Poll Aus Wave 2 Main 2025 553493 World …" at bounding box center [279, 227] width 87 height 14
select select "9426"
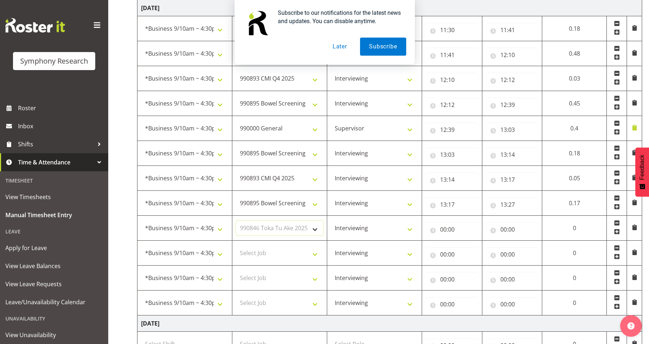
click at [236, 220] on select "Select Job 550060 IF Admin 553492 World Poll Aus Wave 2 Main 2025 553493 World …" at bounding box center [279, 227] width 87 height 14
click at [451, 231] on input "00:00" at bounding box center [452, 229] width 53 height 14
click at [476, 246] on select "00 01 02 03 04 05 06 07 08 09 10 11 12 13 14 15 16 17 18 19 20 21 22 23" at bounding box center [475, 248] width 16 height 14
select select "13"
click at [467, 241] on select "00 01 02 03 04 05 06 07 08 09 10 11 12 13 14 15 16 17 18 19 20 21 22 23" at bounding box center [475, 248] width 16 height 14
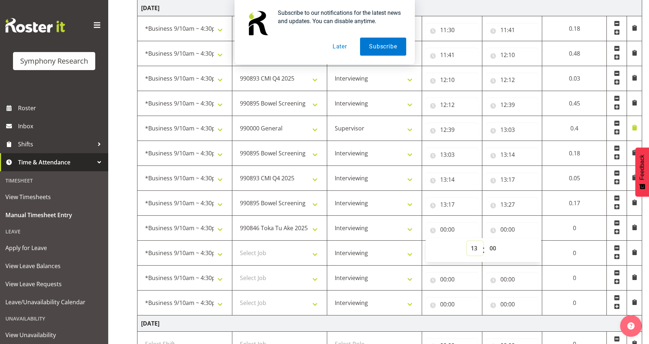
type input "13:00"
click at [492, 252] on select "00 01 02 03 04 05 06 07 08 09 10 11 12 13 14 15 16 17 18 19 20 21 22 23 24 25 2…" at bounding box center [494, 248] width 16 height 14
select select "27"
click at [486, 241] on select "00 01 02 03 04 05 06 07 08 09 10 11 12 13 14 15 16 17 18 19 20 21 22 23 24 25 2…" at bounding box center [494, 248] width 16 height 14
type input "13:27"
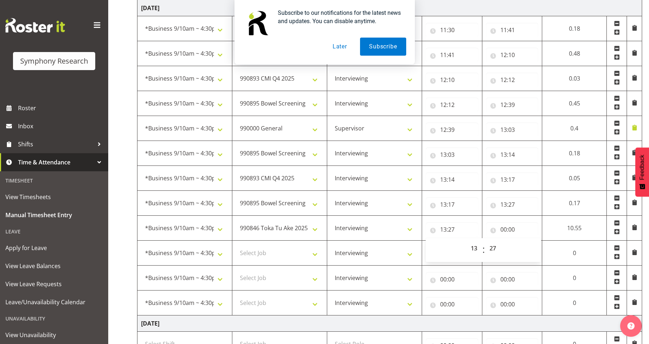
click at [510, 221] on div "00:00 00 01 02 03 04 05 06 07 08 09 10 11 12 13 14 15 16 17 18 19 20 21 22 23 :…" at bounding box center [512, 227] width 53 height 17
click at [510, 228] on input "00:00" at bounding box center [512, 229] width 53 height 14
click at [510, 250] on select "00 01 02 03 04 05 06 07 08 09 10 11 12 13 14 15 16 17 18 19 20 21 22 23" at bounding box center [535, 248] width 16 height 14
select select "13"
click at [510, 241] on select "00 01 02 03 04 05 06 07 08 09 10 11 12 13 14 15 16 17 18 19 20 21 22 23" at bounding box center [535, 248] width 16 height 14
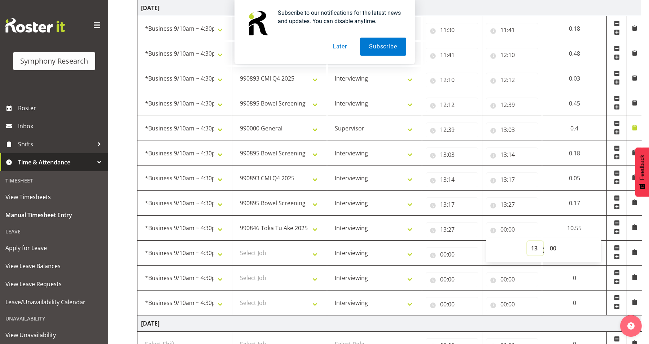
type input "13:00"
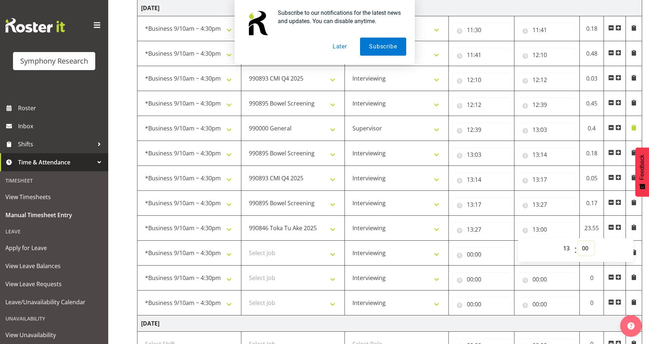
click at [510, 248] on select "00 01 02 03 04 05 06 07 08 09 10 11 12 13 14 15 16 17 18 19 20 21 22 23 24 25 2…" at bounding box center [586, 248] width 16 height 14
select select "28"
click at [510, 241] on select "00 01 02 03 04 05 06 07 08 09 10 11 12 13 14 15 16 17 18 19 20 21 22 23 24 25 2…" at bounding box center [586, 248] width 16 height 14
type input "13:28"
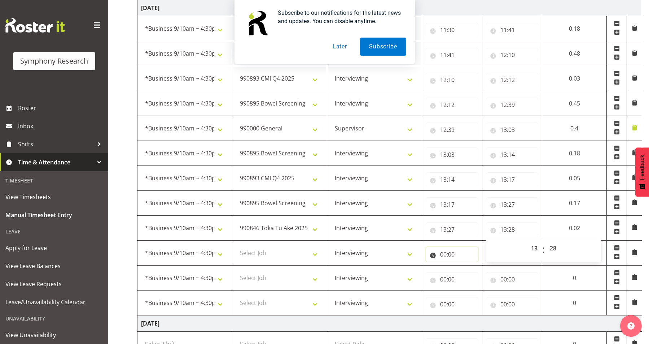
click at [446, 252] on input "00:00" at bounding box center [452, 254] width 53 height 14
click at [471, 277] on select "00 01 02 03 04 05 06 07 08 09 10 11 12 13 14 15 16 17 18 19 20 21 22 23" at bounding box center [475, 273] width 16 height 14
select select "13"
click at [467, 266] on select "00 01 02 03 04 05 06 07 08 09 10 11 12 13 14 15 16 17 18 19 20 21 22 23" at bounding box center [475, 273] width 16 height 14
type input "13:00"
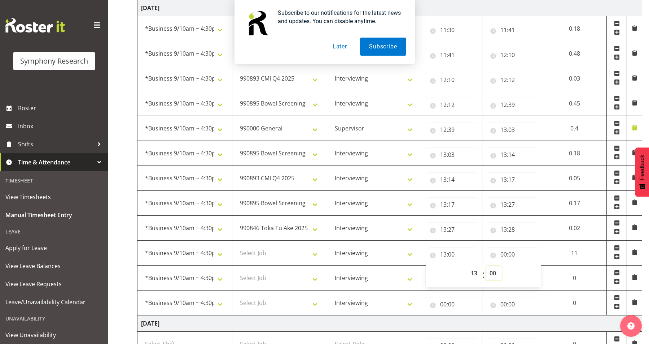
click at [492, 270] on select "00 01 02 03 04 05 06 07 08 09 10 11 12 13 14 15 16 17 18 19 20 21 22 23 24 25 2…" at bounding box center [494, 273] width 16 height 14
select select "28"
click at [486, 266] on select "00 01 02 03 04 05 06 07 08 09 10 11 12 13 14 15 16 17 18 19 20 21 22 23 24 25 2…" at bounding box center [494, 273] width 16 height 14
type input "13:28"
click at [510, 253] on input "00:00" at bounding box center [512, 254] width 53 height 14
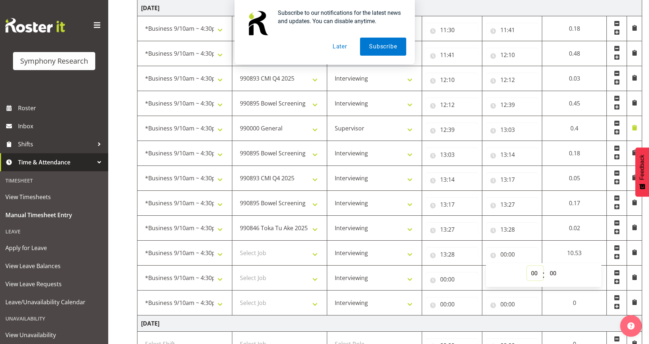
click at [510, 270] on select "00 01 02 03 04 05 06 07 08 09 10 11 12 13 14 15 16 17 18 19 20 21 22 23" at bounding box center [535, 273] width 16 height 14
select select "13"
click at [510, 266] on select "00 01 02 03 04 05 06 07 08 09 10 11 12 13 14 15 16 17 18 19 20 21 22 23" at bounding box center [535, 273] width 16 height 14
type input "13:00"
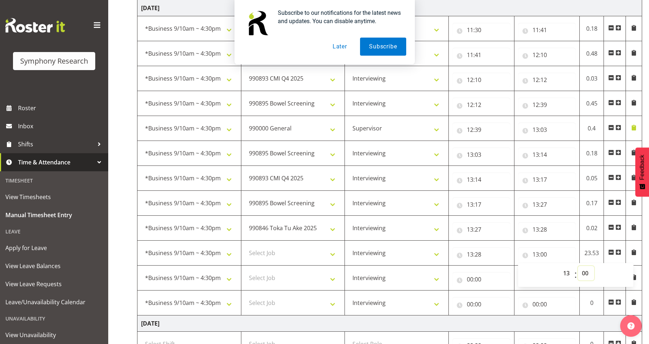
click at [510, 273] on select "00 01 02 03 04 05 06 07 08 09 10 11 12 13 14 15 16 17 18 19 20 21 22 23 24 25 2…" at bounding box center [586, 273] width 16 height 14
select select "58"
click at [510, 266] on select "00 01 02 03 04 05 06 07 08 09 10 11 12 13 14 15 16 17 18 19 20 21 22 23 24 25 2…" at bounding box center [586, 273] width 16 height 14
type input "13:58"
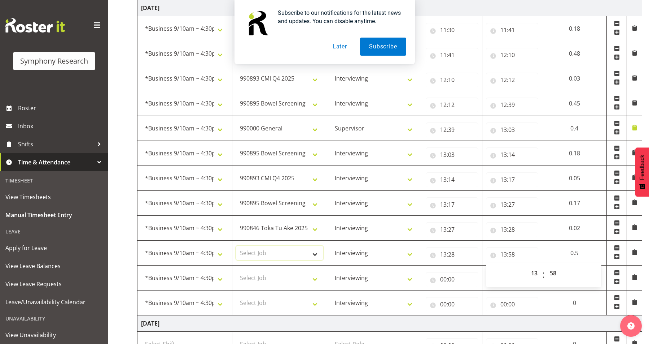
click at [298, 255] on select "Select Job 550060 IF Admin 553492 World Poll Aus Wave 2 Main 2025 553493 World …" at bounding box center [279, 252] width 87 height 14
select select "10632"
click at [236, 245] on select "Select Job 550060 IF Admin 553492 World Poll Aus Wave 2 Main 2025 553493 World …" at bounding box center [279, 252] width 87 height 14
click at [299, 279] on select "Select Job 550060 IF Admin 553492 World Poll Aus Wave 2 Main 2025 553493 World …" at bounding box center [279, 277] width 87 height 14
select select "10242"
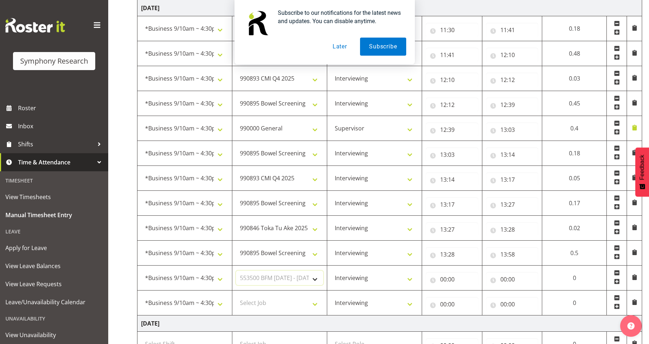
click at [236, 270] on select "Select Job 550060 IF Admin 553492 World Poll Aus Wave 2 Main 2025 553493 World …" at bounding box center [279, 277] width 87 height 14
click at [400, 279] on select "Supervisor Interviewing Briefing" at bounding box center [374, 277] width 87 height 14
click at [455, 279] on input "00:00" at bounding box center [452, 279] width 53 height 14
click at [472, 294] on select "00 01 02 03 04 05 06 07 08 09 10 11 12 13 14 15 16 17 18 19 20 21 22 23" at bounding box center [475, 297] width 16 height 14
select select "13"
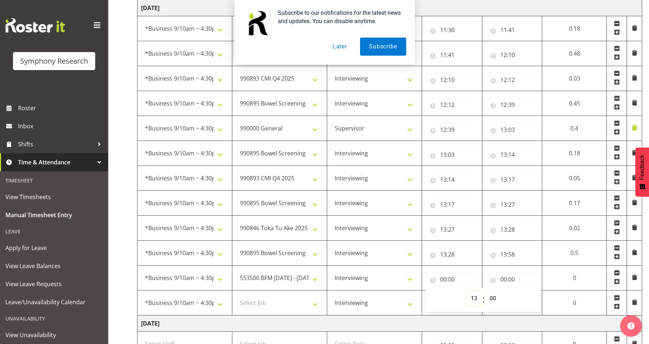
click at [467, 290] on select "00 01 02 03 04 05 06 07 08 09 10 11 12 13 14 15 16 17 18 19 20 21 22 23" at bounding box center [475, 297] width 16 height 14
type input "13:00"
click at [490, 296] on select "00 01 02 03 04 05 06 07 08 09 10 11 12 13 14 15 16 17 18 19 20 21 22 23 24 25 2…" at bounding box center [494, 297] width 16 height 14
select select "58"
click at [486, 290] on select "00 01 02 03 04 05 06 07 08 09 10 11 12 13 14 15 16 17 18 19 20 21 22 23 24 25 2…" at bounding box center [494, 297] width 16 height 14
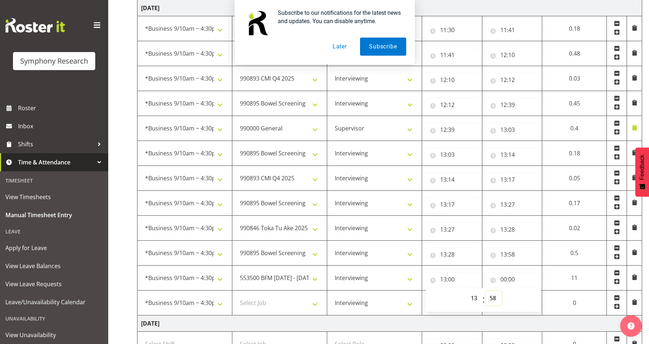
type input "13:58"
click at [510, 278] on input "00:00" at bounding box center [512, 279] width 53 height 14
click at [510, 298] on select "00 01 02 03 04 05 06 07 08 09 10 11 12 13 14 15 16 17 18 19 20 21 22 23" at bounding box center [535, 297] width 16 height 14
select select "14"
click at [510, 290] on select "00 01 02 03 04 05 06 07 08 09 10 11 12 13 14 15 16 17 18 19 20 21 22 23" at bounding box center [535, 297] width 16 height 14
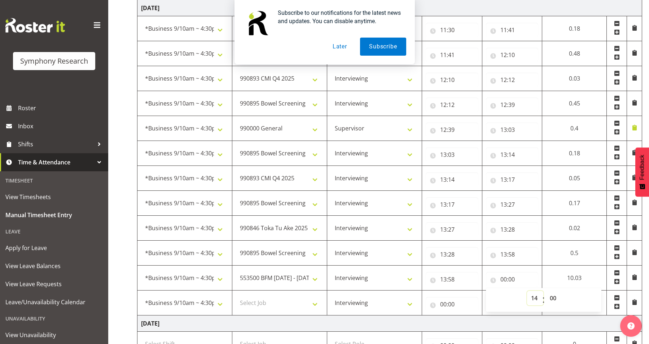
type input "14:00"
click at [458, 303] on input "00:00" at bounding box center [452, 304] width 53 height 14
click at [473, 324] on select "00 01 02 03 04 05 06 07 08 09 10 11 12 13 14 15 16 17 18 19 20 21 22 23" at bounding box center [475, 322] width 16 height 14
select select "14"
click at [467, 315] on select "00 01 02 03 04 05 06 07 08 09 10 11 12 13 14 15 16 17 18 19 20 21 22 23" at bounding box center [475, 322] width 16 height 14
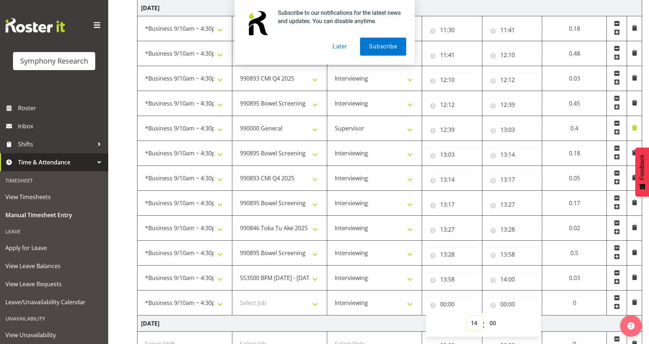
type input "14:00"
click at [494, 321] on select "00 01 02 03 04 05 06 07 08 09 10 11 12 13 14 15 16 17 18 19 20 21 22 23 24 25 2…" at bounding box center [494, 322] width 16 height 14
select select "33"
click at [486, 315] on select "00 01 02 03 04 05 06 07 08 09 10 11 12 13 14 15 16 17 18 19 20 21 22 23 24 25 2…" at bounding box center [494, 322] width 16 height 14
type input "14:33"
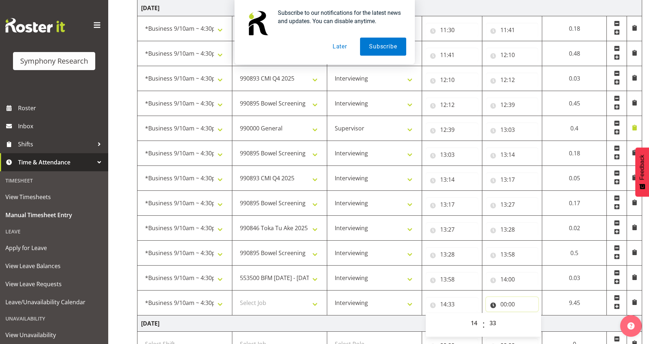
click at [510, 306] on input "00:00" at bounding box center [512, 304] width 53 height 14
click at [510, 307] on input "00:00" at bounding box center [512, 304] width 53 height 14
click at [510, 306] on input "00:00" at bounding box center [512, 304] width 53 height 14
click at [510, 323] on select "00 01 02 03 04 05 06 07 08 09 10 11 12 13 14 15 16 17 18 19 20 21 22 23" at bounding box center [535, 322] width 16 height 14
select select "15"
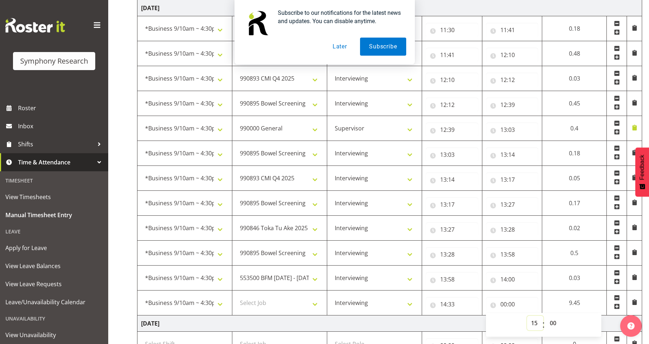
click at [510, 315] on select "00 01 02 03 04 05 06 07 08 09 10 11 12 13 14 15 16 17 18 19 20 21 22 23" at bounding box center [535, 322] width 16 height 14
type input "15:00"
click at [510, 321] on select "00 01 02 03 04 05 06 07 08 09 10 11 12 13 14 15 16 17 18 19 20 21 22 23 24 25 2…" at bounding box center [554, 322] width 16 height 14
select select "11"
click at [510, 315] on select "00 01 02 03 04 05 06 07 08 09 10 11 12 13 14 15 16 17 18 19 20 21 22 23 24 25 2…" at bounding box center [554, 322] width 16 height 14
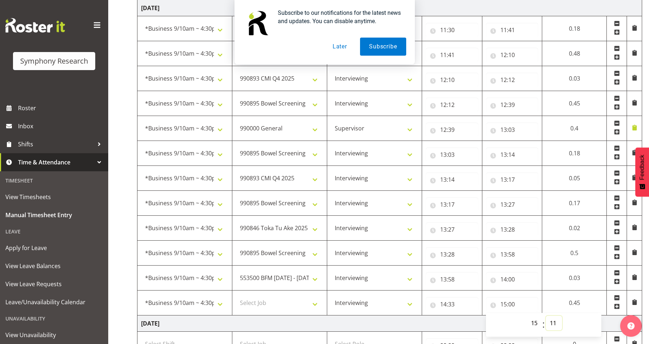
type input "15:11"
click at [510, 306] on span at bounding box center [617, 306] width 6 height 6
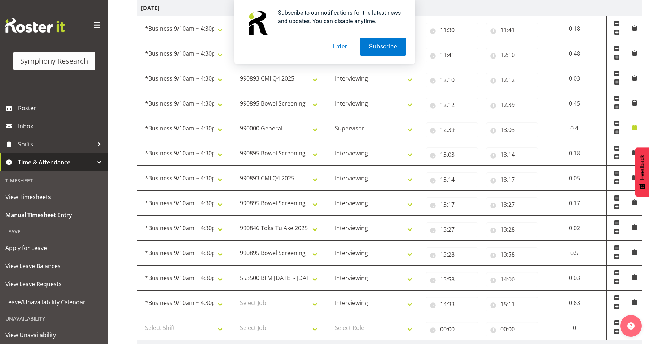
click at [510, 306] on span at bounding box center [617, 306] width 6 height 6
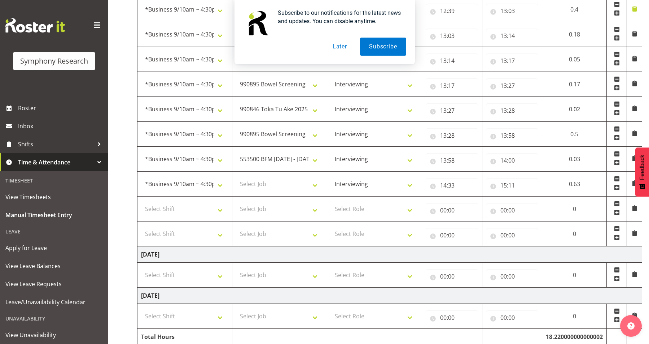
scroll to position [627, 0]
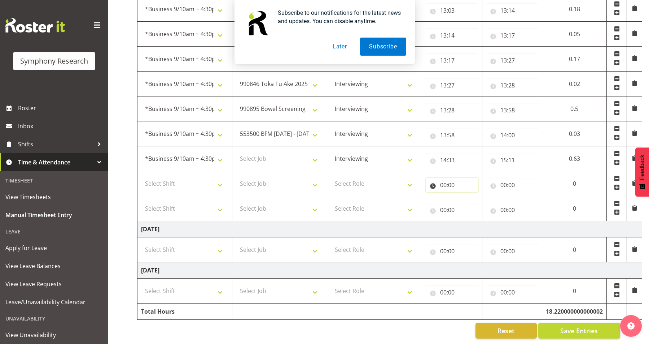
click at [449, 178] on input "00:00" at bounding box center [452, 185] width 53 height 14
click at [281, 158] on select "Select Job 550060 IF Admin 553492 World Poll Aus Wave 2 Main 2025 553493 World …" at bounding box center [279, 158] width 87 height 14
select select "10632"
click at [236, 151] on select "Select Job 550060 IF Admin 553492 World Poll Aus Wave 2 Main 2025 553493 World …" at bounding box center [279, 158] width 87 height 14
click at [458, 181] on input "00:00" at bounding box center [452, 185] width 53 height 14
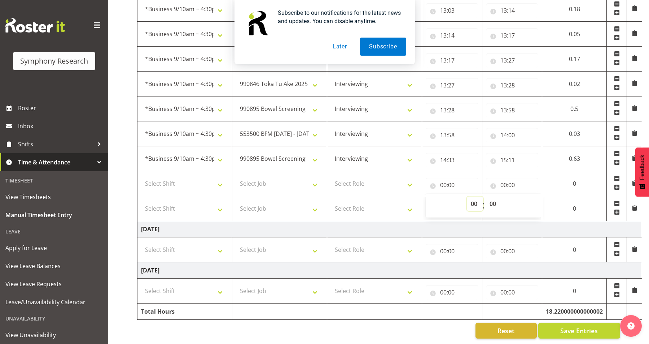
click at [473, 200] on select "00 01 02 03 04 05 06 07 08 09 10 11 12 13 14 15 16 17 18 19 20 21 22 23" at bounding box center [475, 203] width 16 height 14
select select "15"
click at [467, 196] on select "00 01 02 03 04 05 06 07 08 09 10 11 12 13 14 15 16 17 18 19 20 21 22 23" at bounding box center [475, 203] width 16 height 14
type input "15:00"
click at [493, 197] on select "00 01 02 03 04 05 06 07 08 09 10 11 12 13 14 15 16 17 18 19 20 21 22 23 24 25 2…" at bounding box center [494, 203] width 16 height 14
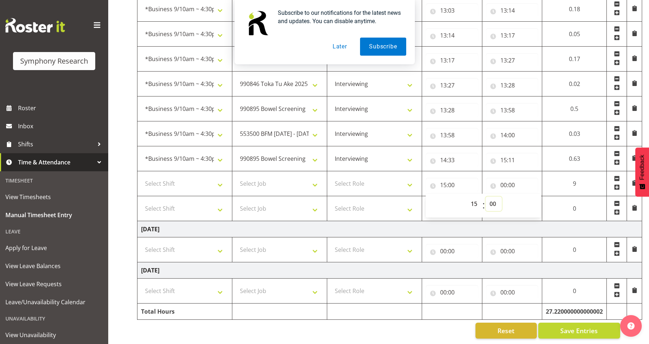
select select "11"
click at [486, 196] on select "00 01 02 03 04 05 06 07 08 09 10 11 12 13 14 15 16 17 18 19 20 21 22 23 24 25 2…" at bounding box center [494, 203] width 16 height 14
type input "15:11"
click at [510, 178] on input "00:00" at bounding box center [512, 185] width 53 height 14
click at [510, 202] on select "00 01 02 03 04 05 06 07 08 09 10 11 12 13 14 15 16 17 18 19 20 21 22 23" at bounding box center [535, 203] width 16 height 14
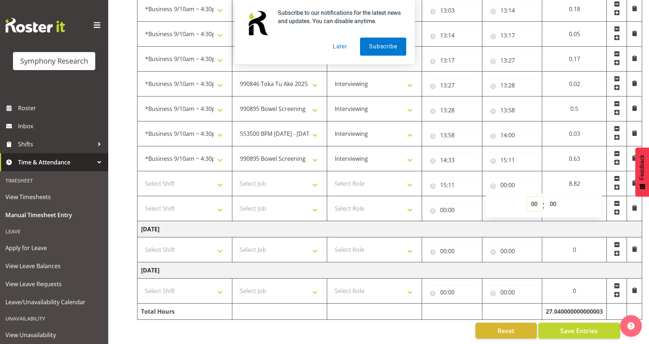
select select "15"
click at [510, 196] on select "00 01 02 03 04 05 06 07 08 09 10 11 12 13 14 15 16 17 18 19 20 21 22 23" at bounding box center [535, 203] width 16 height 14
type input "15:00"
click at [510, 196] on select "00 01 02 03 04 05 06 07 08 09 10 11 12 13 14 15 16 17 18 19 20 21 22 23 24 25 2…" at bounding box center [554, 203] width 16 height 14
select select "12"
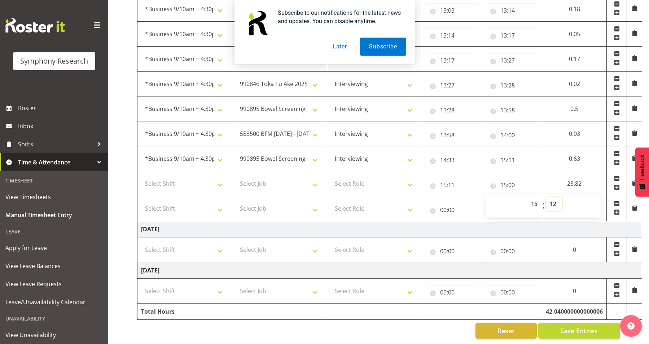
click at [510, 196] on select "00 01 02 03 04 05 06 07 08 09 10 11 12 13 14 15 16 17 18 19 20 21 22 23 24 25 2…" at bounding box center [554, 203] width 16 height 14
type input "15:12"
click at [448, 202] on input "00:00" at bounding box center [452, 209] width 53 height 14
click at [351, 185] on td "Select Role Supervisor Interviewing Briefing" at bounding box center [374, 183] width 95 height 25
click at [379, 184] on select "Select Role Supervisor Interviewing Briefing" at bounding box center [374, 183] width 87 height 14
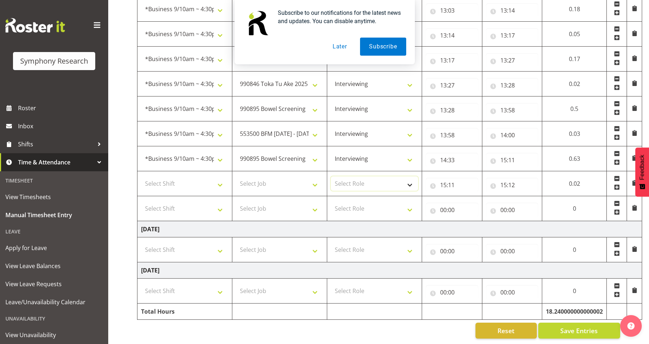
select select "47"
click at [331, 176] on select "Select Role Supervisor Interviewing Briefing" at bounding box center [374, 183] width 87 height 14
click at [281, 180] on select "Select Job 550060 IF Admin 553492 World Poll Aus Wave 2 Main 2025 553493 World …" at bounding box center [279, 183] width 87 height 14
select select "10575"
click at [236, 176] on select "Select Job 550060 IF Admin 553492 World Poll Aus Wave 2 Main 2025 553493 World …" at bounding box center [279, 183] width 87 height 14
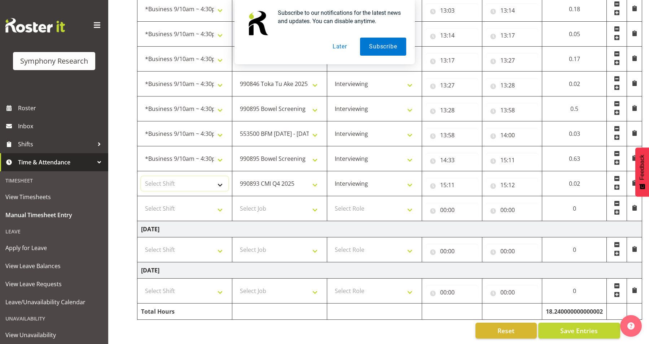
click at [203, 176] on select "Select Shift !!Weekend Residential (Roster IT Shift Label) *Business 9/10am ~ 4…" at bounding box center [184, 183] width 87 height 14
select select "26078"
click at [141, 176] on select "Select Shift !!Weekend Residential (Roster IT Shift Label) *Business 9/10am ~ 4…" at bounding box center [184, 183] width 87 height 14
click at [212, 205] on select "Select Shift !!Weekend Residential (Roster IT Shift Label) *Business 9/10am ~ 4…" at bounding box center [184, 208] width 87 height 14
select select "26078"
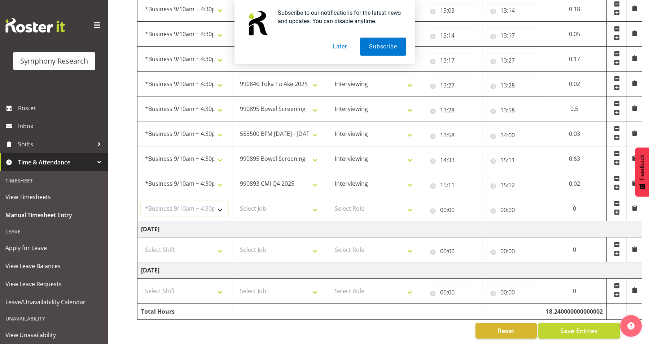
click at [141, 201] on select "Select Shift !!Weekend Residential (Roster IT Shift Label) *Business 9/10am ~ 4…" at bounding box center [184, 208] width 87 height 14
click at [309, 210] on select "Select Job 550060 IF Admin 553492 World Poll Aus Wave 2 Main 2025 553493 World …" at bounding box center [279, 208] width 87 height 14
select select "10632"
click at [236, 201] on select "Select Job 550060 IF Admin 553492 World Poll Aus Wave 2 Main 2025 553493 World …" at bounding box center [279, 208] width 87 height 14
click at [371, 201] on select "Select Role Supervisor Interviewing Briefing" at bounding box center [374, 208] width 87 height 14
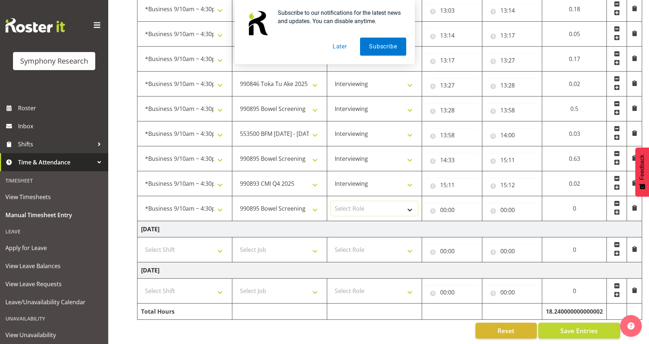
select select "47"
click at [331, 201] on select "Select Role Supervisor Interviewing Briefing" at bounding box center [374, 208] width 87 height 14
click at [448, 207] on input "00:00" at bounding box center [452, 209] width 53 height 14
click at [475, 229] on select "00 01 02 03 04 05 06 07 08 09 10 11 12 13 14 15 16 17 18 19 20 21 22 23" at bounding box center [475, 228] width 16 height 14
select select "15"
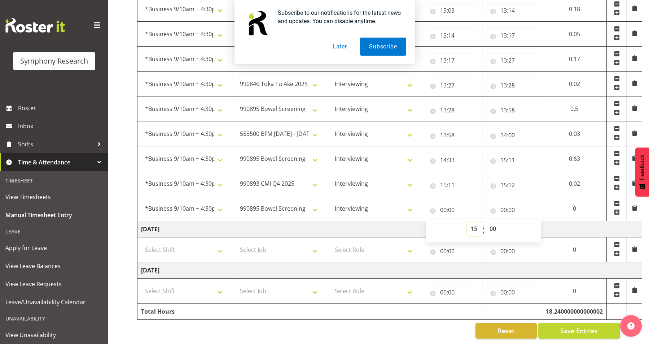
click at [467, 221] on select "00 01 02 03 04 05 06 07 08 09 10 11 12 13 14 15 16 17 18 19 20 21 22 23" at bounding box center [475, 228] width 16 height 14
type input "15:00"
click at [492, 221] on select "00 01 02 03 04 05 06 07 08 09 10 11 12 13 14 15 16 17 18 19 20 21 22 23 24 25 2…" at bounding box center [494, 228] width 16 height 14
select select "12"
click at [486, 221] on select "00 01 02 03 04 05 06 07 08 09 10 11 12 13 14 15 16 17 18 19 20 21 22 23 24 25 2…" at bounding box center [494, 228] width 16 height 14
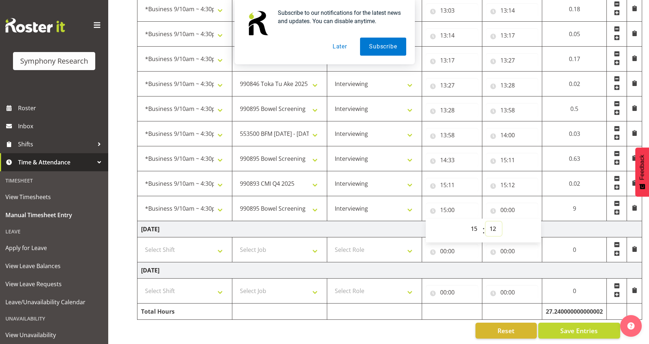
type input "15:12"
click at [510, 202] on input "00:00" at bounding box center [512, 209] width 53 height 14
click at [501, 205] on input "00:00" at bounding box center [512, 209] width 53 height 14
click at [510, 221] on select "00 01 02 03 04 05 06 07 08 09 10 11 12 13 14 15 16 17 18 19 20 21 22 23" at bounding box center [535, 228] width 16 height 14
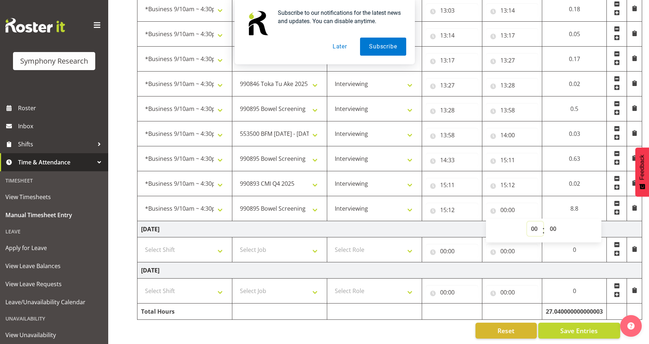
select select "15"
click at [510, 221] on select "00 01 02 03 04 05 06 07 08 09 10 11 12 13 14 15 16 17 18 19 20 21 22 23" at bounding box center [535, 228] width 16 height 14
type input "15:00"
click at [510, 225] on select "00 01 02 03 04 05 06 07 08 09 10 11 12 13 14 15 16 17 18 19 20 21 22 23 24 25 2…" at bounding box center [554, 228] width 16 height 14
select select "56"
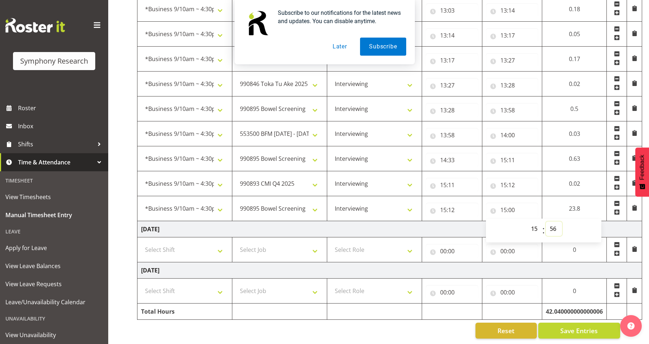
click at [510, 221] on select "00 01 02 03 04 05 06 07 08 09 10 11 12 13 14 15 16 17 18 19 20 21 22 23 24 25 2…" at bounding box center [554, 228] width 16 height 14
type input "15:56"
click at [296, 176] on select "550060 IF Admin 553492 World Poll Aus Wave 2 Main 2025 553493 World Poll NZ Wav…" at bounding box center [279, 183] width 87 height 14
select select "10587"
click at [236, 176] on select "550060 IF Admin 553492 World Poll Aus Wave 2 Main 2025 553493 World Poll NZ Wav…" at bounding box center [279, 183] width 87 height 14
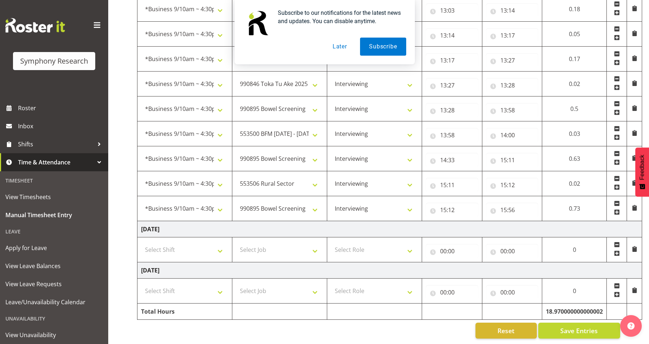
click at [484, 224] on td "[DATE]" at bounding box center [389, 229] width 505 height 16
click at [510, 209] on span at bounding box center [617, 212] width 6 height 6
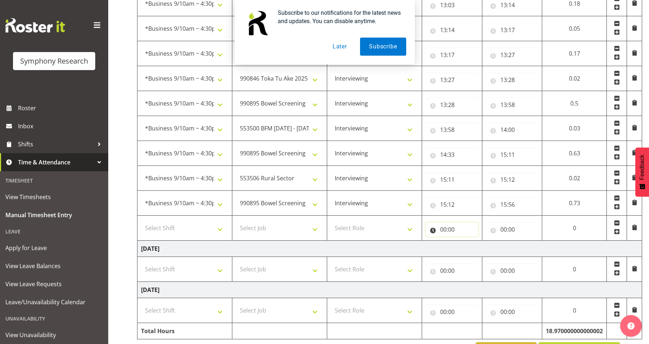
click at [466, 227] on input "00:00" at bounding box center [452, 229] width 53 height 14
click at [469, 248] on select "00 01 02 03 04 05 06 07 08 09 10 11 12 13 14 15 16 17 18 19 20 21 22 23" at bounding box center [475, 248] width 16 height 14
select select "15"
click at [467, 241] on select "00 01 02 03 04 05 06 07 08 09 10 11 12 13 14 15 16 17 18 19 20 21 22 23" at bounding box center [475, 248] width 16 height 14
type input "15:00"
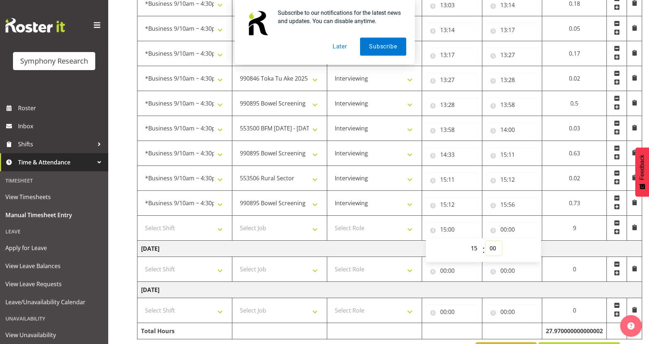
click at [492, 250] on select "00 01 02 03 04 05 06 07 08 09 10 11 12 13 14 15 16 17 18 19 20 21 22 23 24 25 2…" at bounding box center [494, 248] width 16 height 14
select select "56"
click at [486, 241] on select "00 01 02 03 04 05 06 07 08 09 10 11 12 13 14 15 16 17 18 19 20 21 22 23 24 25 2…" at bounding box center [494, 248] width 16 height 14
type input "15:56"
click at [501, 223] on input "00:00" at bounding box center [512, 229] width 53 height 14
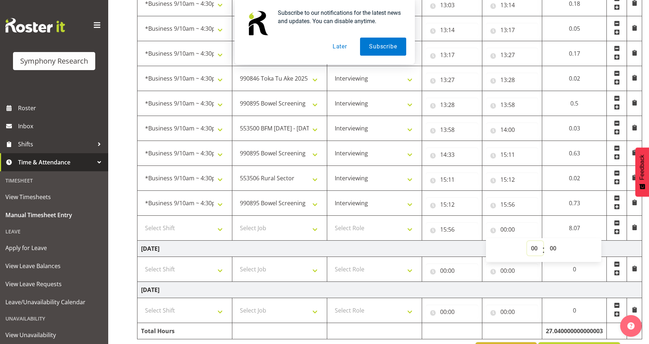
click at [510, 249] on select "00 01 02 03 04 05 06 07 08 09 10 11 12 13 14 15 16 17 18 19 20 21 22 23" at bounding box center [535, 248] width 16 height 14
select select "16"
click at [510, 241] on select "00 01 02 03 04 05 06 07 08 09 10 11 12 13 14 15 16 17 18 19 20 21 22 23" at bounding box center [535, 248] width 16 height 14
type input "16:00"
click at [510, 246] on select "00 01 02 03 04 05 06 07 08 09 10 11 12 13 14 15 16 17 18 19 20 21 22 23 24 25 2…" at bounding box center [554, 248] width 16 height 14
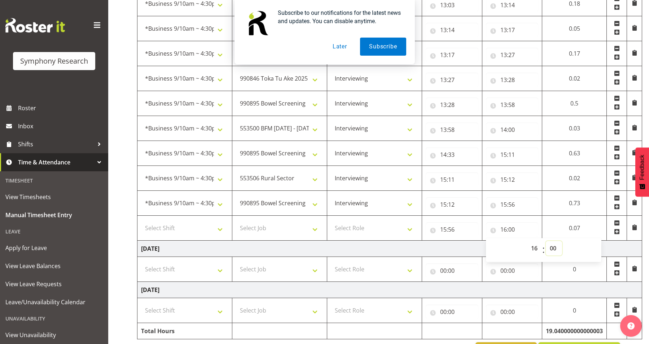
select select "4"
click at [510, 241] on select "00 01 02 03 04 05 06 07 08 09 10 11 12 13 14 15 16 17 18 19 20 21 22 23 24 25 2…" at bounding box center [554, 248] width 16 height 14
type input "16:04"
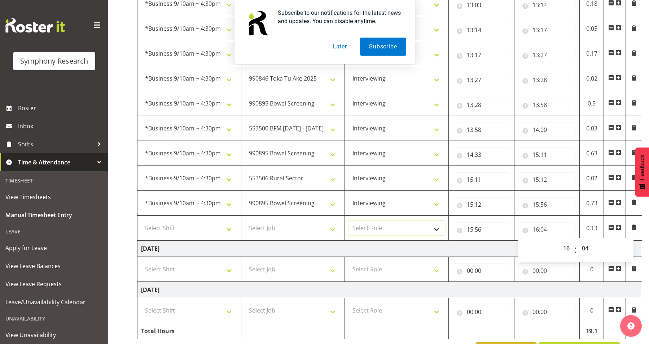
click at [399, 227] on select "Select Role Supervisor Interviewing Briefing" at bounding box center [397, 227] width 96 height 14
select select "47"
click at [349, 220] on select "Select Role Supervisor Interviewing Briefing" at bounding box center [397, 227] width 96 height 14
click at [293, 226] on select "Select Job 550060 IF Admin 553492 World Poll Aus Wave 2 Main 2025 553493 World …" at bounding box center [293, 227] width 96 height 14
select select "9426"
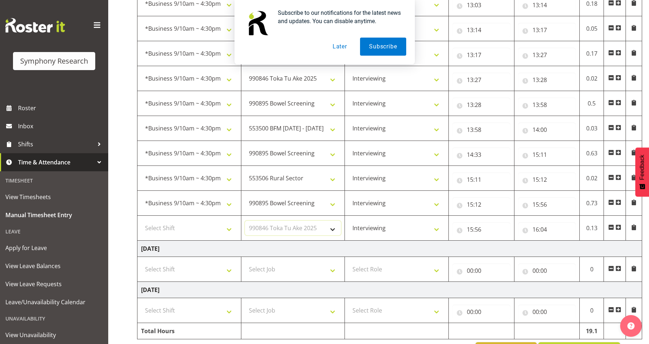
click at [245, 220] on select "Select Job 550060 IF Admin 553492 World Poll Aus Wave 2 Main 2025 553493 World …" at bounding box center [293, 227] width 96 height 14
click at [510, 224] on span at bounding box center [619, 228] width 6 height 8
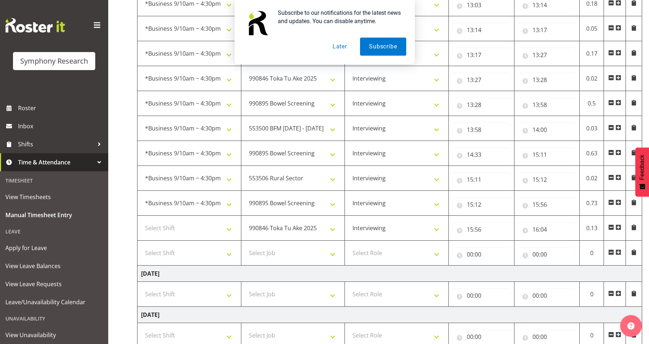
click at [510, 227] on span at bounding box center [619, 227] width 6 height 6
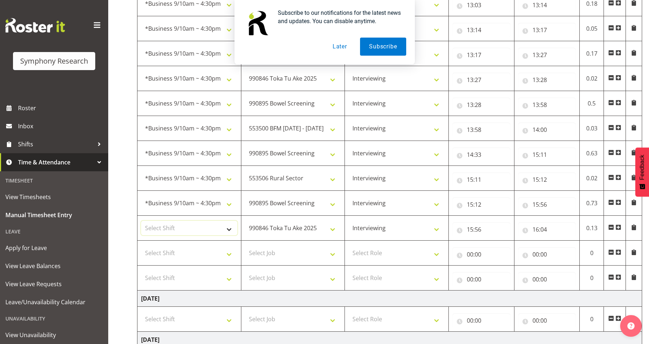
click at [196, 223] on select "Select Shift !!Weekend Residential (Roster IT Shift Label) *Business 9/10am ~ 4…" at bounding box center [189, 227] width 96 height 14
select select "26078"
click at [141, 220] on select "Select Shift !!Weekend Residential (Roster IT Shift Label) *Business 9/10am ~ 4…" at bounding box center [189, 227] width 96 height 14
click at [221, 258] on select "Select Shift !!Weekend Residential (Roster IT Shift Label) *Business 9/10am ~ 4…" at bounding box center [189, 252] width 96 height 14
select select "26078"
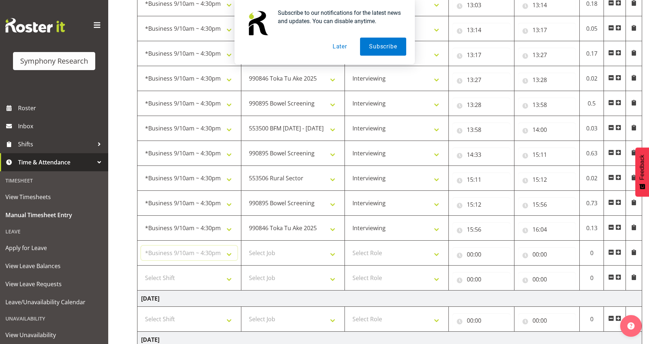
click at [141, 245] on select "Select Shift !!Weekend Residential (Roster IT Shift Label) *Business 9/10am ~ 4…" at bounding box center [189, 252] width 96 height 14
click at [209, 279] on select "Select Shift !!Weekend Residential (Roster IT Shift Label) *Business 9/10am ~ 4…" at bounding box center [189, 277] width 96 height 14
click at [141, 270] on select "Select Shift !!Weekend Residential (Roster IT Shift Label) *Business 9/10am ~ 4…" at bounding box center [189, 277] width 96 height 14
click at [204, 279] on select "!!Weekend Residential (Roster IT Shift Label) *Business 9/10am ~ 4:30pm *Busine…" at bounding box center [189, 277] width 96 height 14
select select "26078"
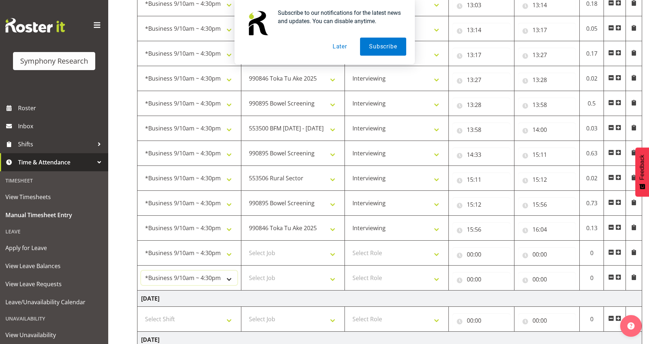
click at [141, 270] on select "!!Weekend Residential (Roster IT Shift Label) *Business 9/10am ~ 4:30pm *Busine…" at bounding box center [189, 277] width 96 height 14
click at [408, 255] on select "Select Role Supervisor Interviewing Briefing" at bounding box center [397, 252] width 96 height 14
click at [349, 245] on select "Select Role Supervisor Interviewing Briefing" at bounding box center [397, 252] width 96 height 14
click at [402, 279] on select "Select Role Supervisor Interviewing Briefing" at bounding box center [397, 277] width 96 height 14
click at [349, 270] on select "Select Role Supervisor Interviewing Briefing" at bounding box center [397, 277] width 96 height 14
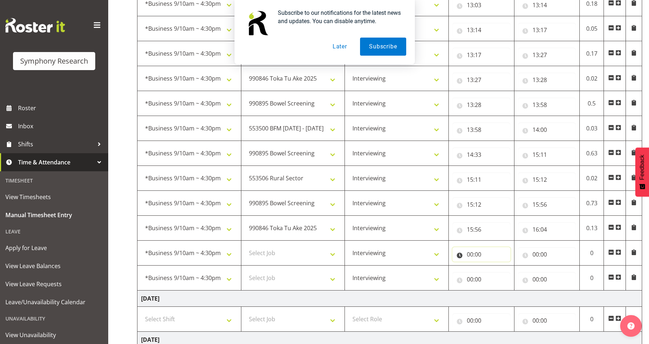
click at [482, 253] on input "00:00" at bounding box center [481, 254] width 58 height 14
click at [503, 270] on select "00 01 02 03 04 05 06 07 08 09 10 11 12 13 14 15 16 17 18 19 20 21 22 23" at bounding box center [502, 273] width 16 height 14
click at [494, 266] on select "00 01 02 03 04 05 06 07 08 09 10 11 12 13 14 15 16 17 18 19 20 21 22 23" at bounding box center [502, 273] width 16 height 14
click at [510, 271] on select "00 01 02 03 04 05 06 07 08 09 10 11 12 13 14 15 16 17 18 19 20 21 22 23 24 25 2…" at bounding box center [520, 273] width 16 height 14
click at [510, 266] on select "00 01 02 03 04 05 06 07 08 09 10 11 12 13 14 15 16 17 18 19 20 21 22 23 24 25 2…" at bounding box center [520, 273] width 16 height 14
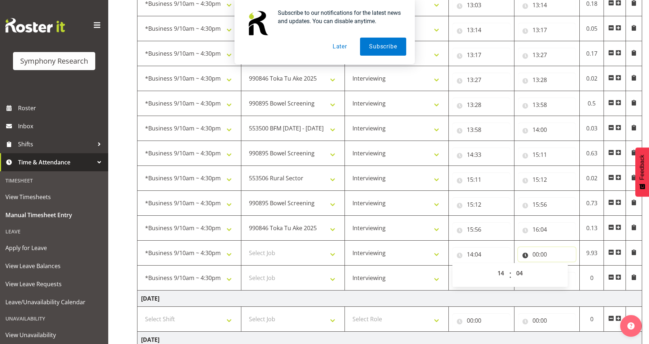
click at [510, 249] on input "00:00" at bounding box center [547, 254] width 58 height 14
click at [510, 274] on select "00 01 02 03 04 05 06 07 08 09 10 11 12 13 14 15 16 17 18 19 20 21 22 23" at bounding box center [567, 273] width 16 height 14
click at [510, 266] on select "00 01 02 03 04 05 06 07 08 09 10 11 12 13 14 15 16 17 18 19 20 21 22 23" at bounding box center [567, 273] width 16 height 14
click at [510, 274] on select "00 01 02 03 04 05 06 07 08 09 10 11 12 13 14 15 16 17 18 19 20 21 22 23 24 25 2…" at bounding box center [586, 273] width 16 height 14
click at [510, 266] on select "00 01 02 03 04 05 06 07 08 09 10 11 12 13 14 15 16 17 18 19 20 21 22 23 24 25 2…" at bounding box center [586, 273] width 16 height 14
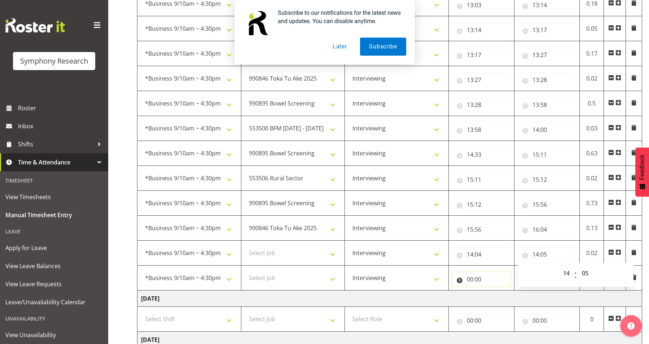
click at [482, 274] on input "00:00" at bounding box center [481, 279] width 58 height 14
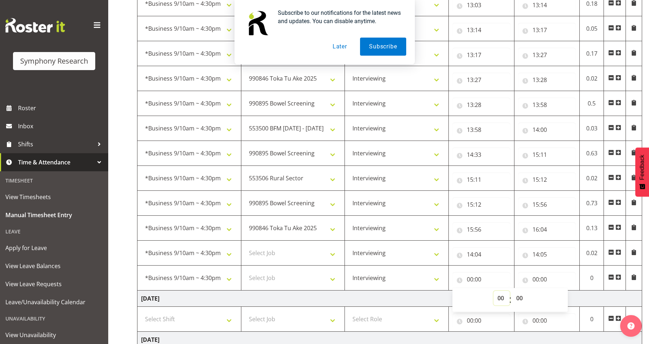
click at [500, 297] on select "00 01 02 03 04 05 06 07 08 09 10 11 12 13 14 15 16 17 18 19 20 21 22 23" at bounding box center [502, 297] width 16 height 14
click at [494, 290] on select "00 01 02 03 04 05 06 07 08 09 10 11 12 13 14 15 16 17 18 19 20 21 22 23" at bounding box center [502, 297] width 16 height 14
click at [510, 300] on select "00 01 02 03 04 05 06 07 08 09 10 11 12 13 14 15 16 17 18 19 20 21 22 23 24 25 2…" at bounding box center [520, 297] width 16 height 14
click at [510, 290] on select "00 01 02 03 04 05 06 07 08 09 10 11 12 13 14 15 16 17 18 19 20 21 22 23 24 25 2…" at bounding box center [520, 297] width 16 height 14
click at [510, 274] on input "00:00" at bounding box center [547, 279] width 58 height 14
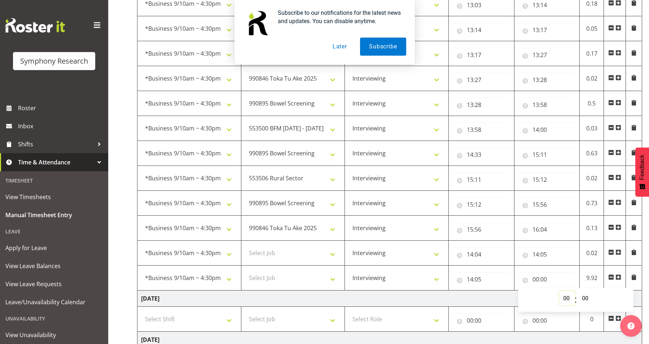
click at [510, 297] on select "00 01 02 03 04 05 06 07 08 09 10 11 12 13 14 15 16 17 18 19 20 21 22 23" at bounding box center [567, 297] width 16 height 14
click at [470, 254] on input "14:04" at bounding box center [481, 254] width 58 height 14
click at [502, 277] on select "00 01 02 03 04 05 06 07 08 09 10 11 12 13 14 15 16 17 18 19 20 21 22 23" at bounding box center [502, 273] width 16 height 14
click at [494, 266] on select "00 01 02 03 04 05 06 07 08 09 10 11 12 13 14 15 16 17 18 19 20 21 22 23" at bounding box center [502, 273] width 16 height 14
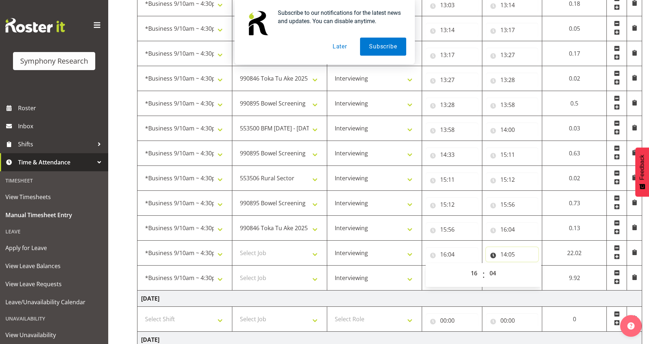
click at [504, 253] on input "14:05" at bounding box center [512, 254] width 53 height 14
click at [510, 273] on select "00 01 02 03 04 05 06 07 08 09 10 11 12 13 14 15 16 17 18 19 20 21 22 23" at bounding box center [535, 273] width 16 height 14
click at [510, 266] on select "00 01 02 03 04 05 06 07 08 09 10 11 12 13 14 15 16 17 18 19 20 21 22 23" at bounding box center [535, 273] width 16 height 14
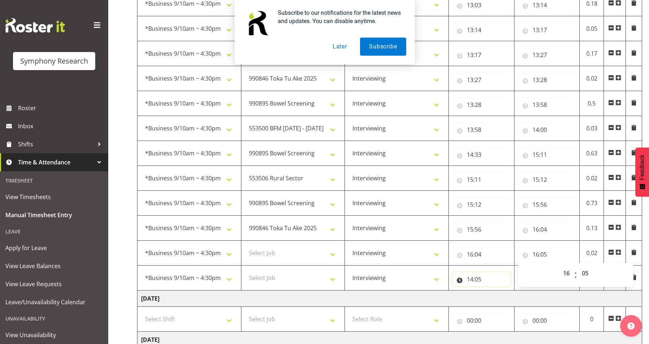
click at [471, 278] on input "14:05" at bounding box center [481, 279] width 58 height 14
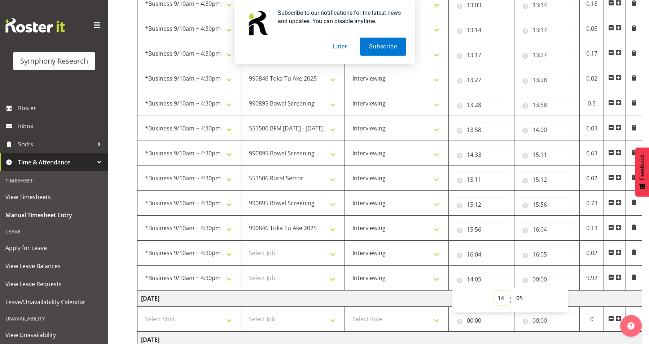
click at [500, 298] on select "00 01 02 03 04 05 06 07 08 09 10 11 12 13 14 15 16 17 18 19 20 21 22 23" at bounding box center [502, 297] width 16 height 14
click at [494, 290] on select "00 01 02 03 04 05 06 07 08 09 10 11 12 13 14 15 16 17 18 19 20 21 22 23" at bounding box center [502, 297] width 16 height 14
click at [510, 277] on input "00:00" at bounding box center [547, 279] width 58 height 14
click at [510, 297] on select "00 01 02 03 04 05 06 07 08 09 10 11 12 13 14 15 16 17 18 19 20 21 22 23" at bounding box center [567, 297] width 16 height 14
click at [510, 290] on select "00 01 02 03 04 05 06 07 08 09 10 11 12 13 14 15 16 17 18 19 20 21 22 23" at bounding box center [567, 297] width 16 height 14
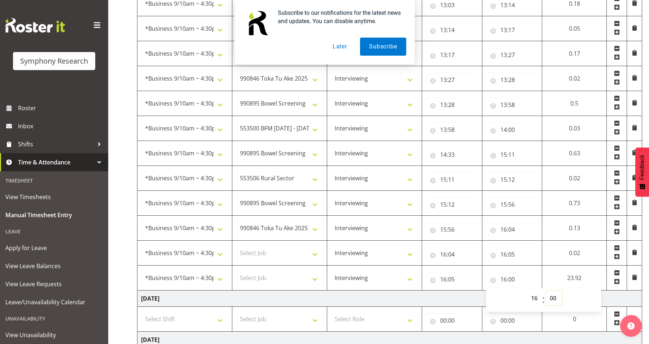
click at [510, 298] on select "00 01 02 03 04 05 06 07 08 09 10 11 12 13 14 15 16 17 18 19 20 21 22 23 24 25 2…" at bounding box center [554, 297] width 16 height 14
click at [510, 290] on select "00 01 02 03 04 05 06 07 08 09 10 11 12 13 14 15 16 17 18 19 20 21 22 23 24 25 2…" at bounding box center [554, 297] width 16 height 14
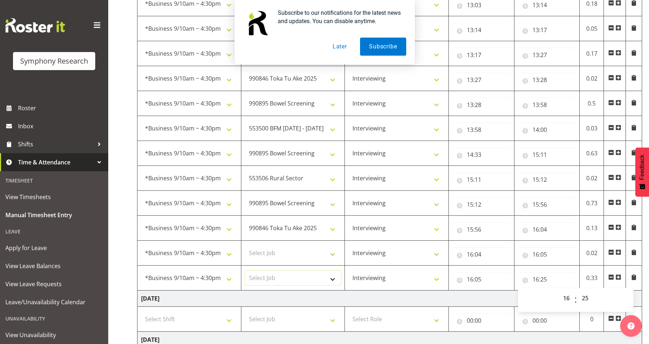
click at [304, 274] on select "Select Job 550060 IF Admin 553492 World Poll Aus Wave 2 Main 2025 553493 World …" at bounding box center [293, 277] width 96 height 14
click at [245, 270] on select "Select Job 550060 IF Admin 553492 World Poll Aus Wave 2 Main 2025 553493 World …" at bounding box center [293, 277] width 96 height 14
click at [314, 259] on select "Select Job 550060 IF Admin 553492 World Poll Aus Wave 2 Main 2025 553493 World …" at bounding box center [293, 252] width 96 height 14
click at [245, 245] on select "Select Job 550060 IF Admin 553492 World Poll Aus Wave 2 Main 2025 553493 World …" at bounding box center [293, 252] width 96 height 14
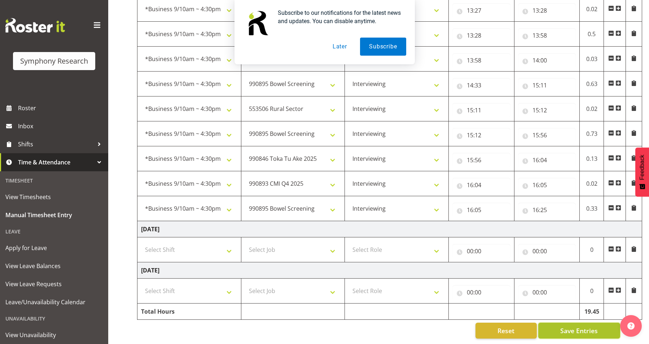
click at [510, 327] on span "Save Entries" at bounding box center [579, 329] width 38 height 9
click at [340, 49] on button "Later" at bounding box center [340, 47] width 32 height 18
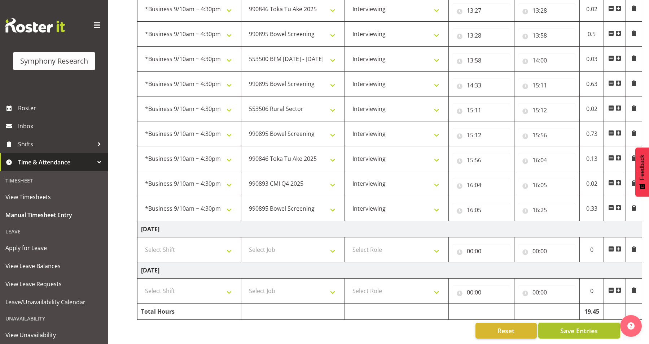
click at [510, 325] on span "Save Entries" at bounding box center [579, 329] width 38 height 9
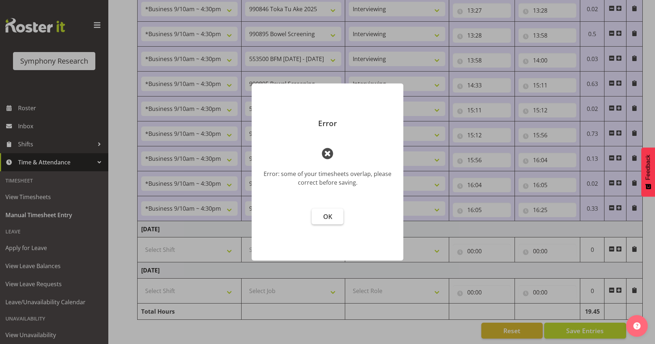
click at [326, 214] on span "OK" at bounding box center [327, 216] width 9 height 9
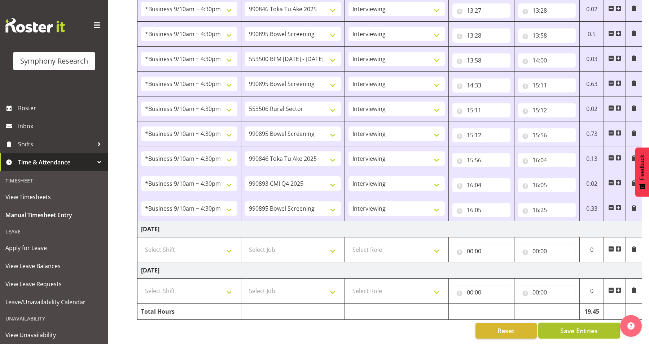
click at [510, 328] on span "Save Entries" at bounding box center [579, 329] width 38 height 9
